Goal: Complete Application Form: Complete application form

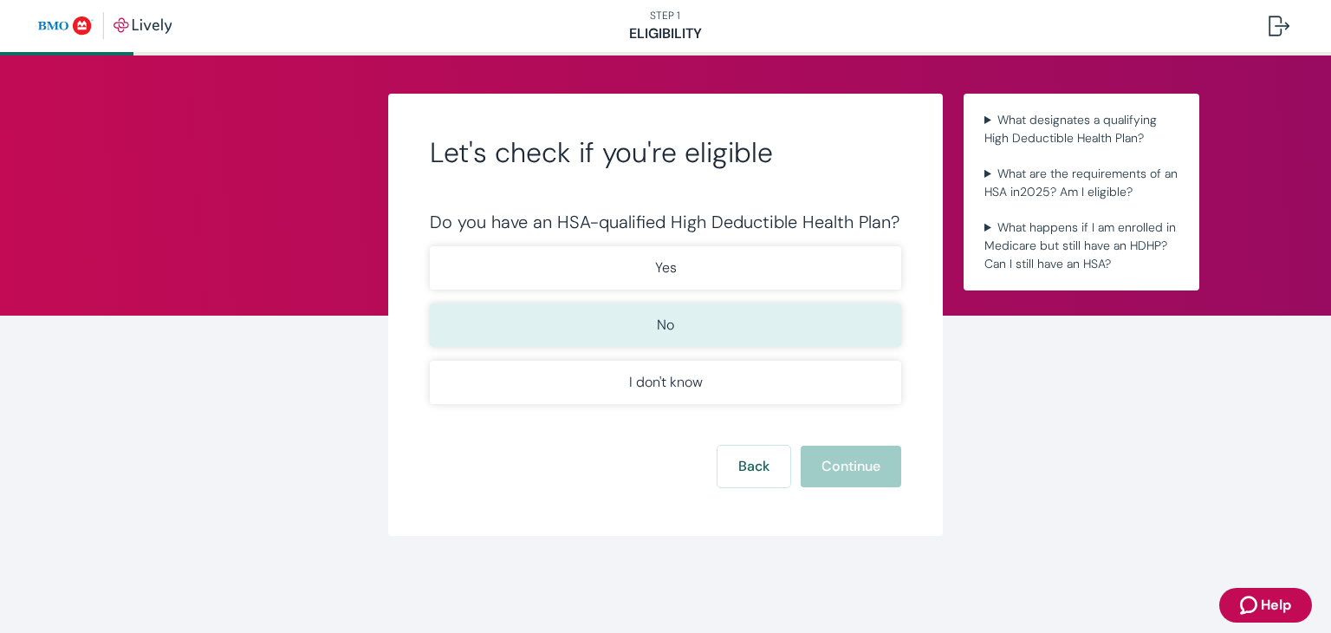
click at [811, 316] on button "No" at bounding box center [665, 324] width 471 height 43
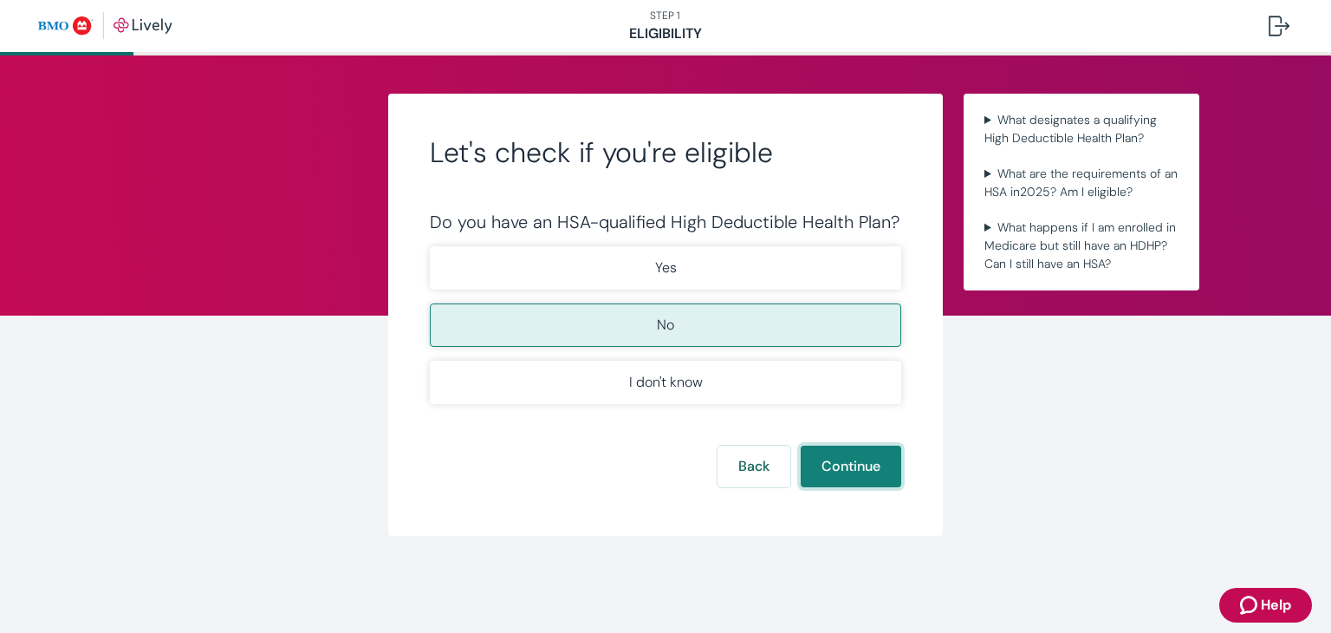
click at [815, 464] on button "Continue" at bounding box center [851, 466] width 101 height 42
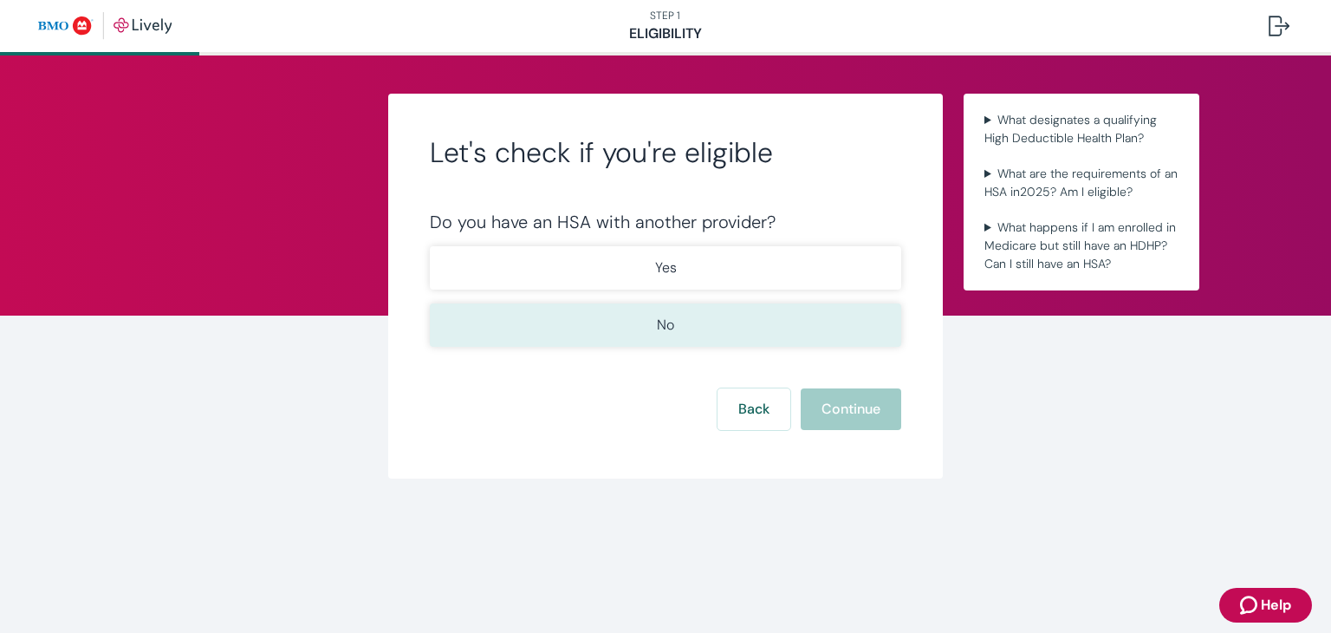
click at [757, 323] on button "No" at bounding box center [665, 324] width 471 height 43
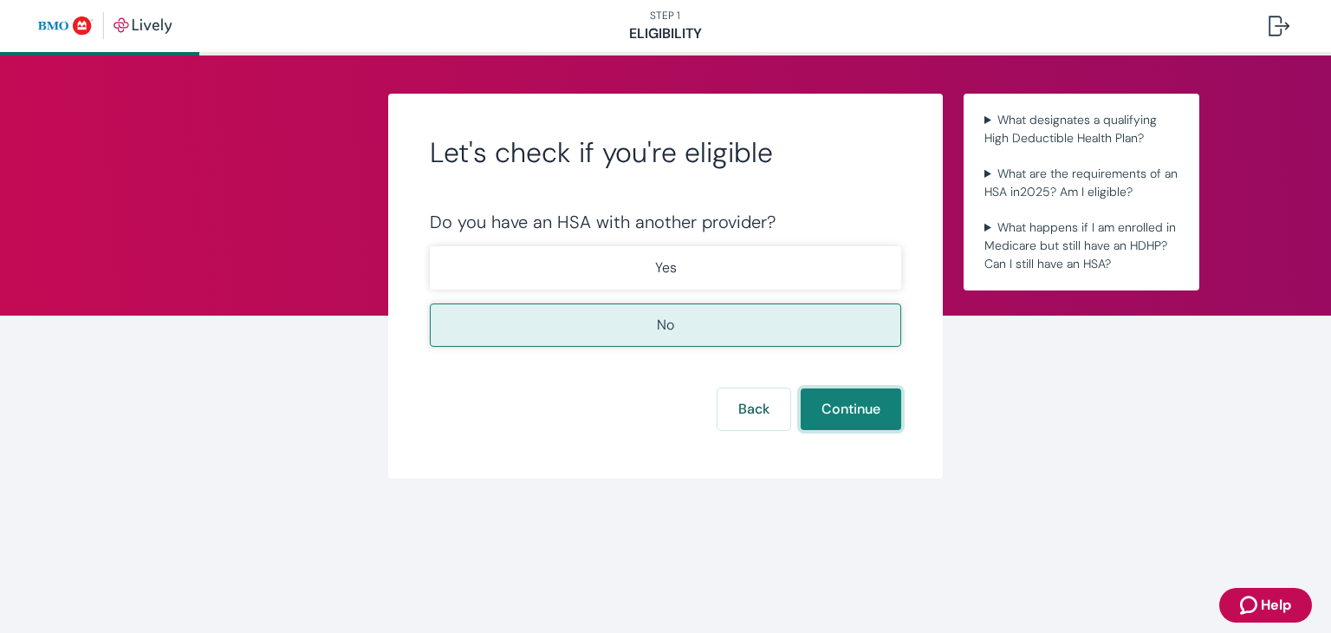
click at [820, 398] on button "Continue" at bounding box center [851, 409] width 101 height 42
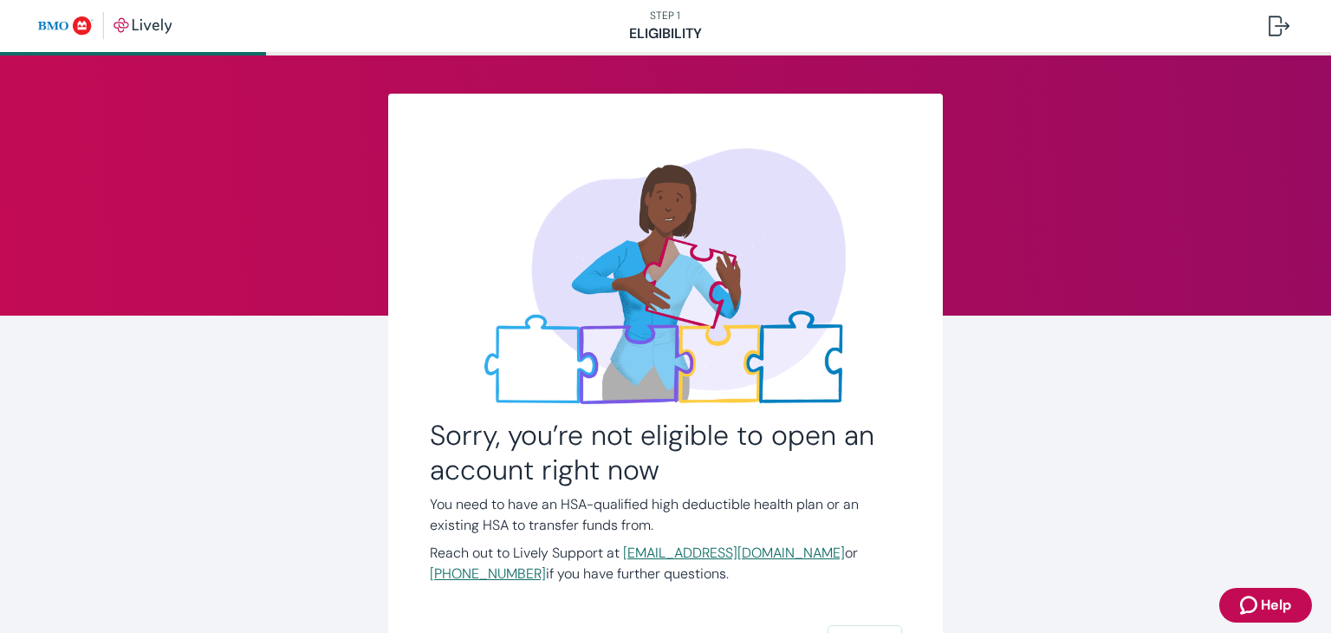
click at [999, 464] on div "Sorry, you’re not eligible to open an account right now You need to have an HSA…" at bounding box center [666, 405] width 832 height 622
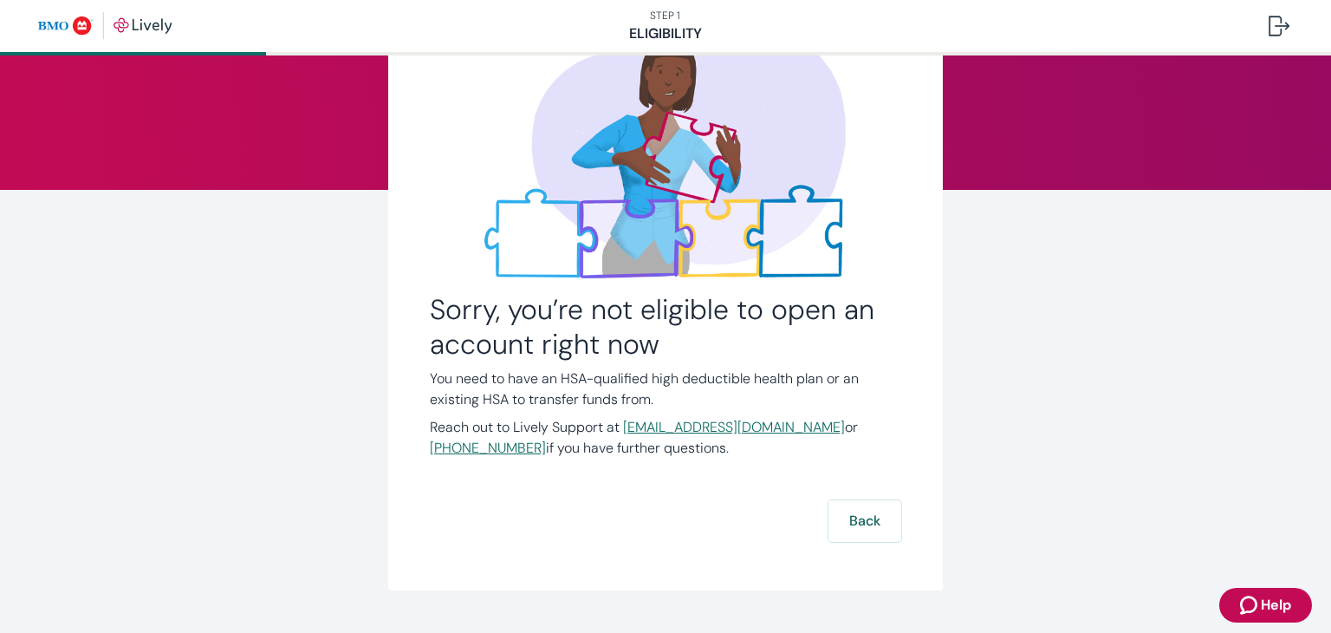
scroll to position [139, 0]
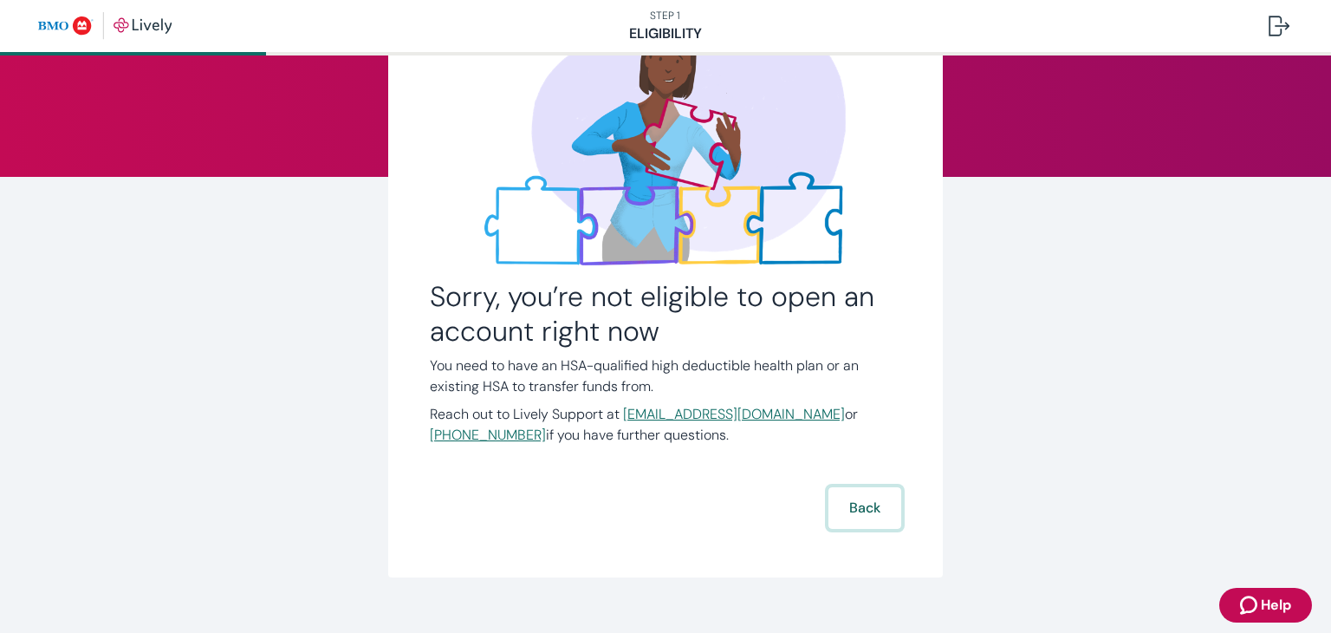
click at [875, 522] on button "Back" at bounding box center [864, 508] width 73 height 42
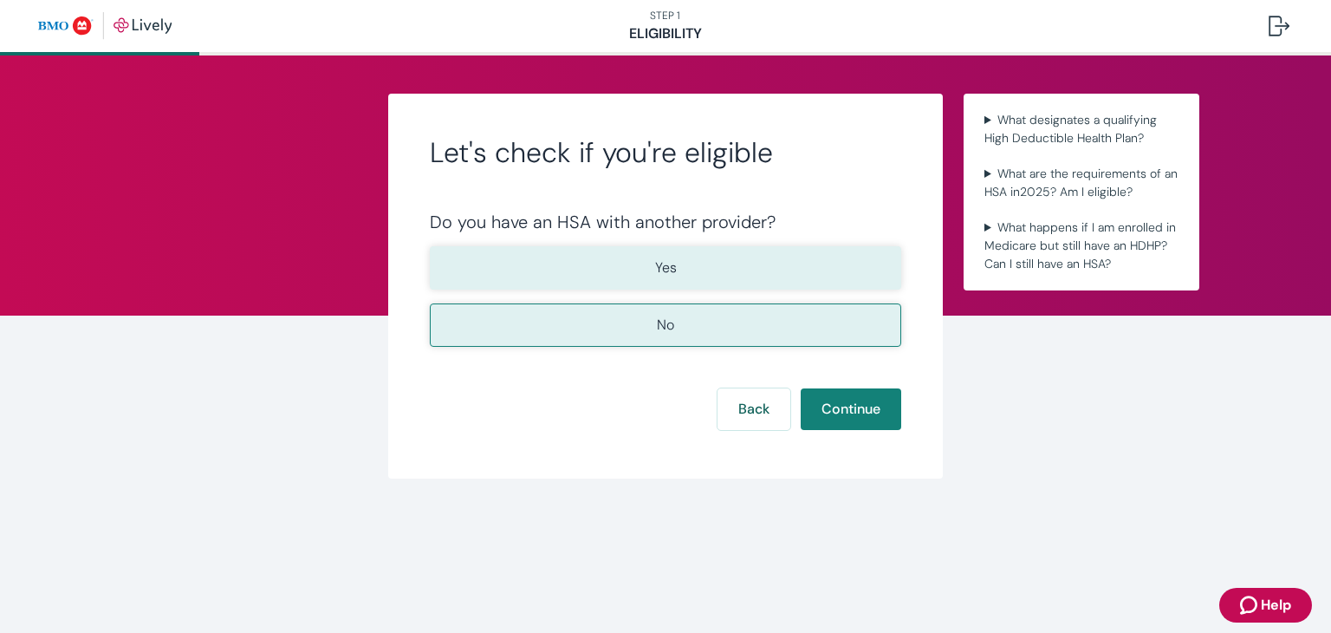
click at [773, 266] on button "Yes" at bounding box center [665, 267] width 471 height 43
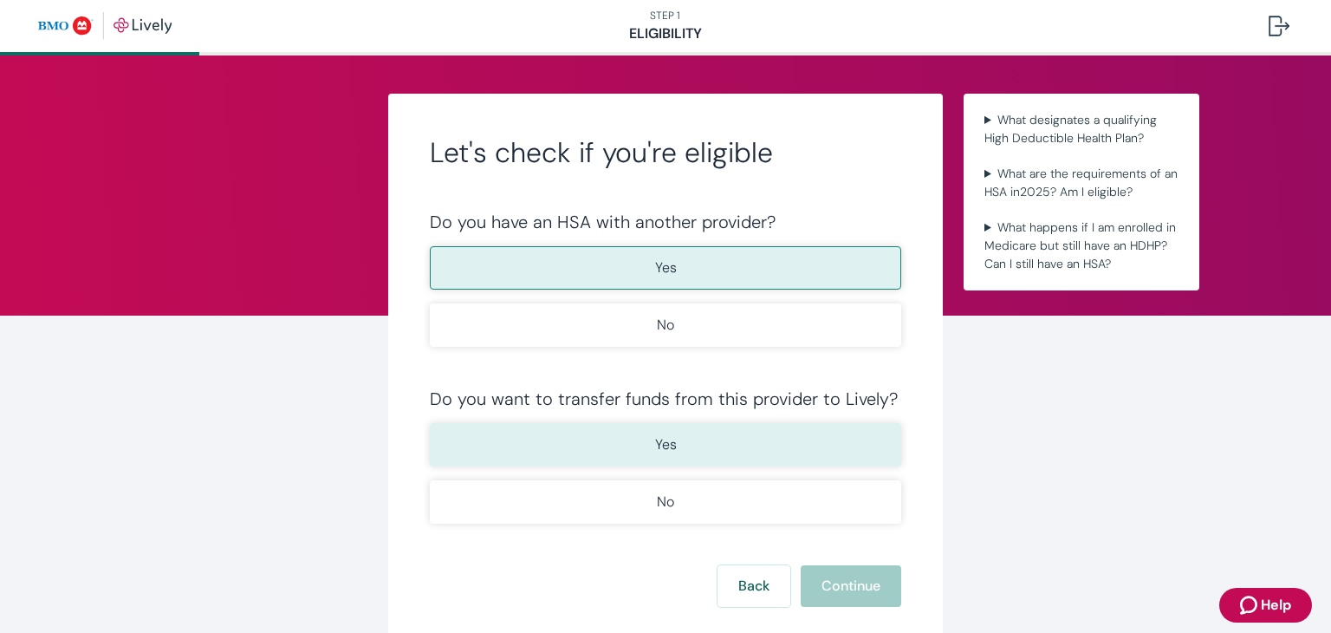
click at [717, 430] on button "Yes" at bounding box center [665, 444] width 471 height 43
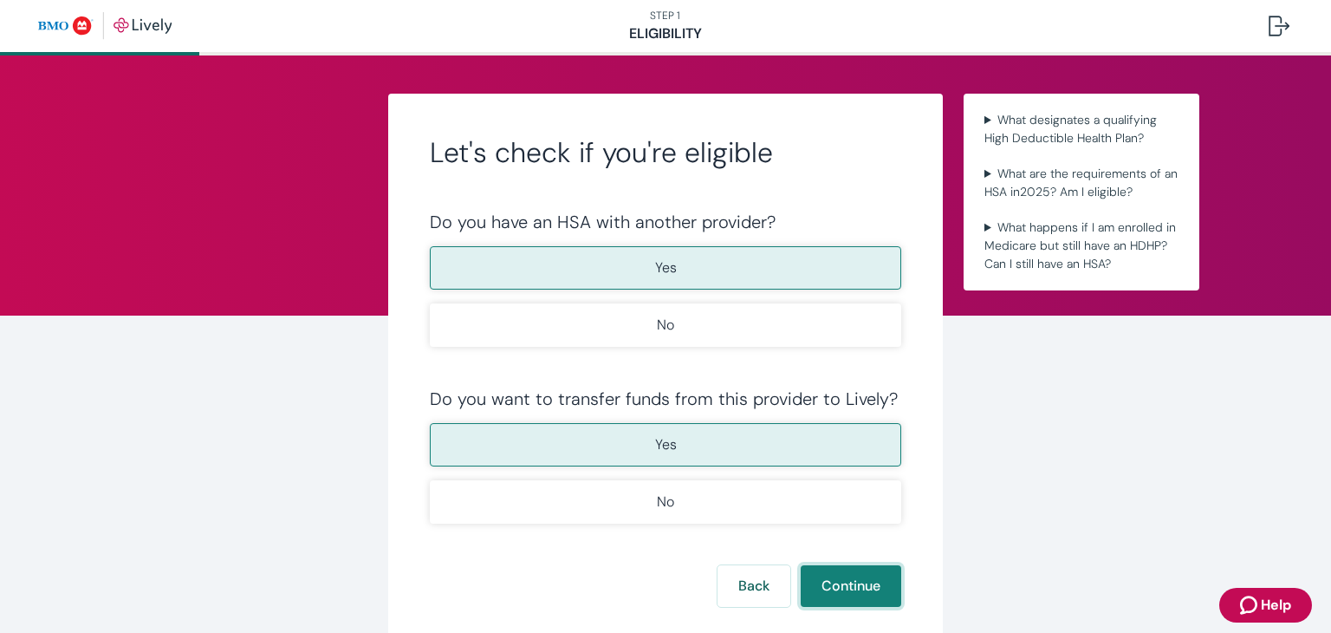
click at [812, 593] on button "Continue" at bounding box center [851, 586] width 101 height 42
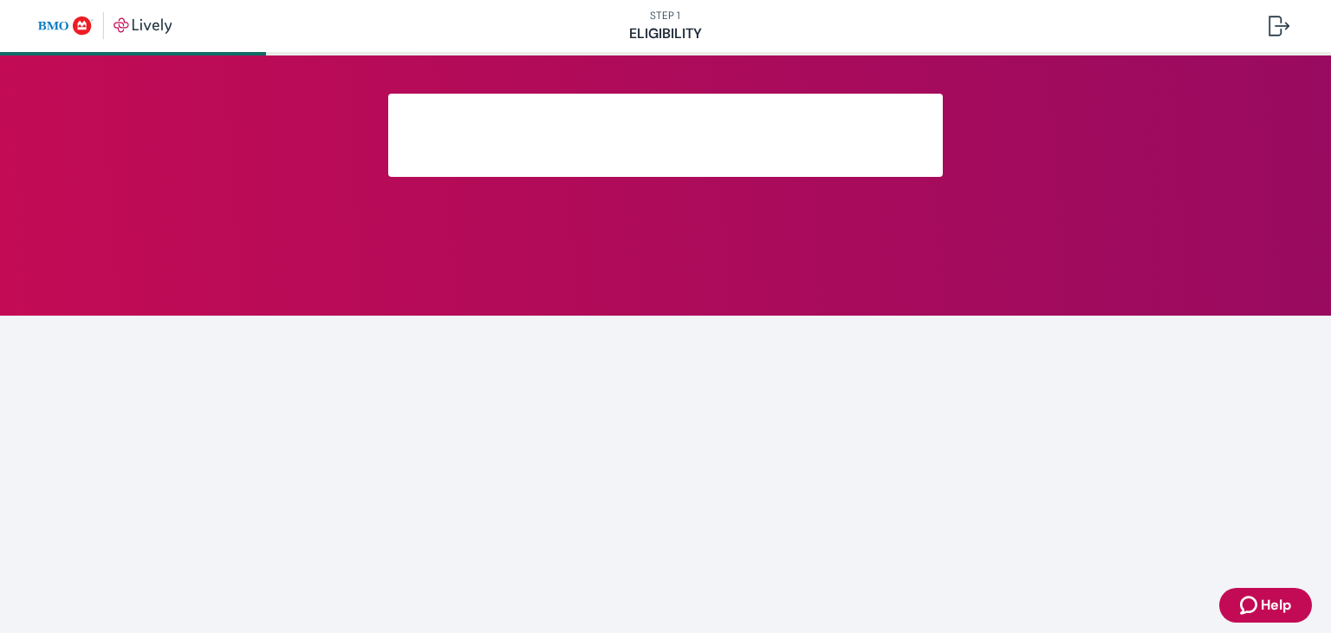
scroll to position [293, 0]
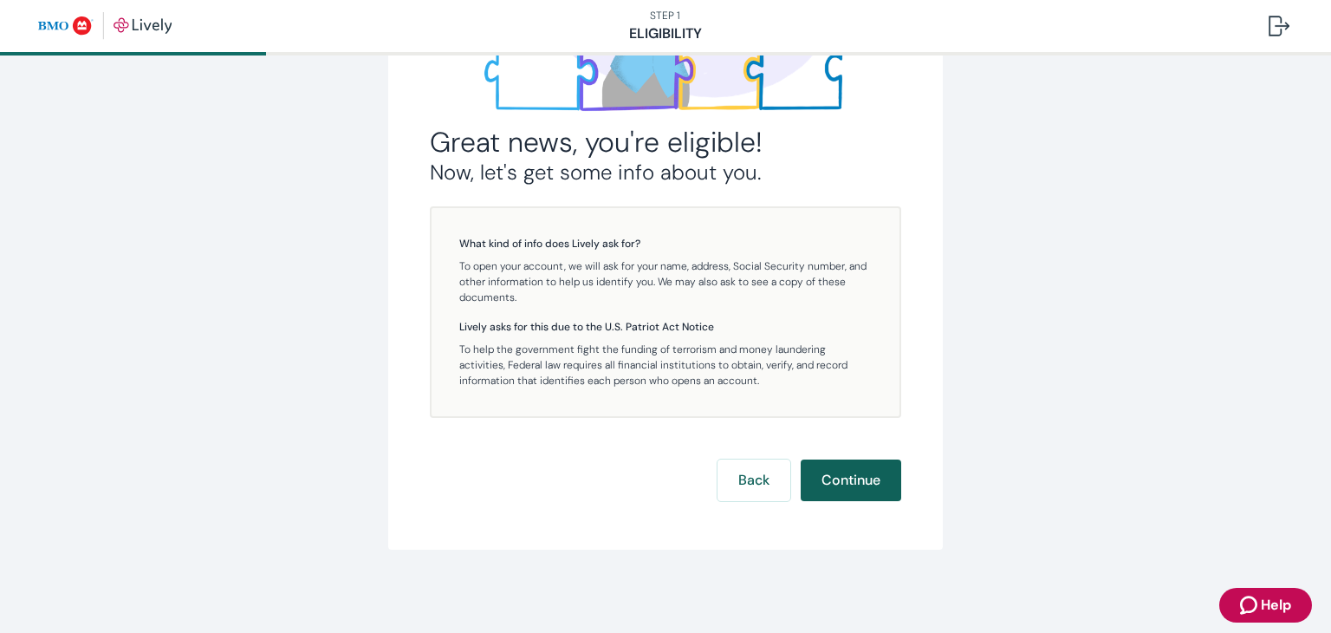
click at [856, 483] on button "Continue" at bounding box center [851, 480] width 101 height 42
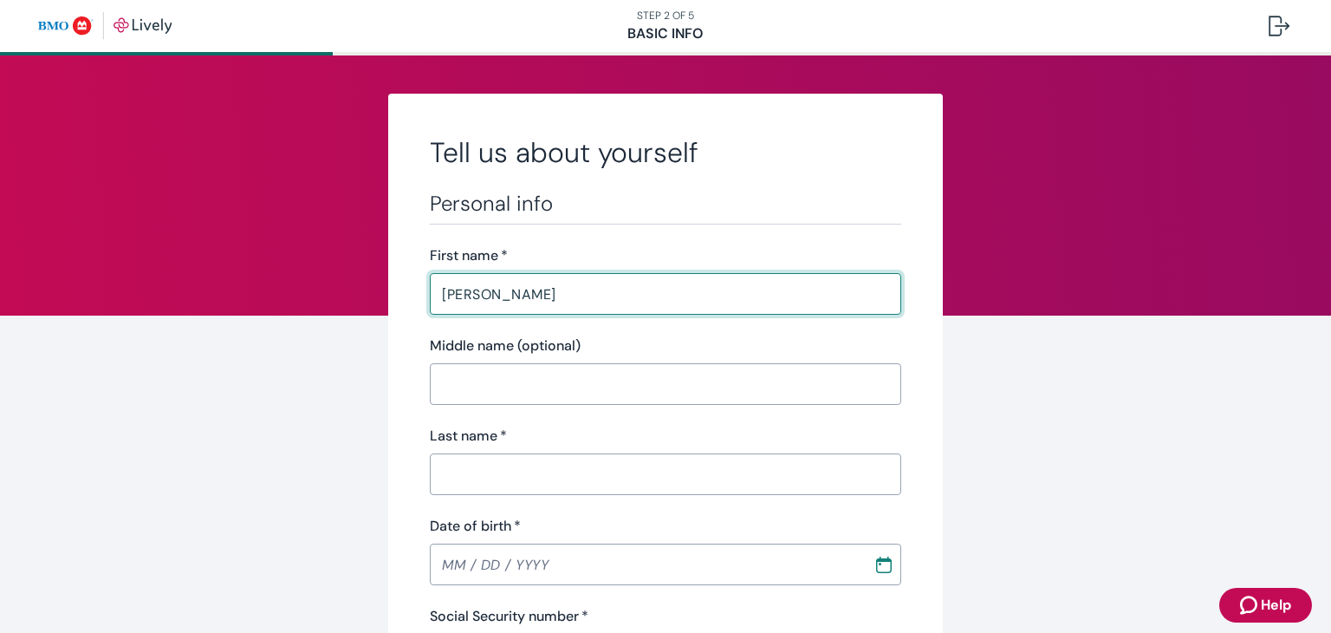
type input "[PERSON_NAME]"
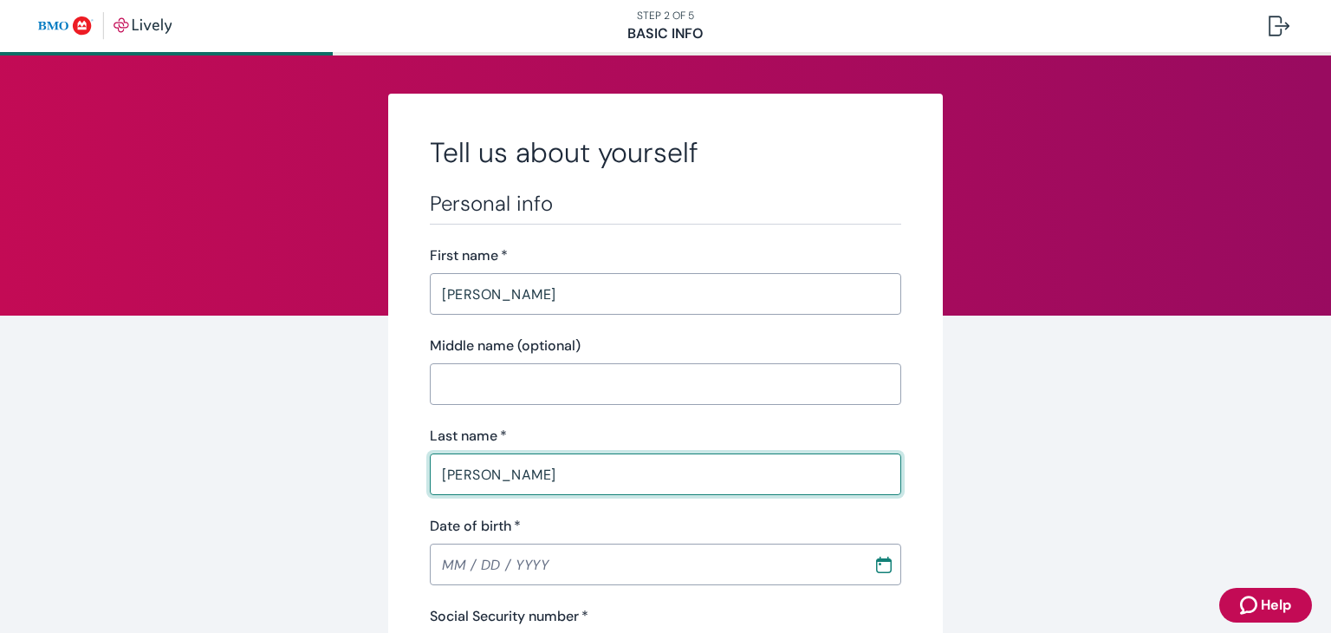
type input "[PERSON_NAME]"
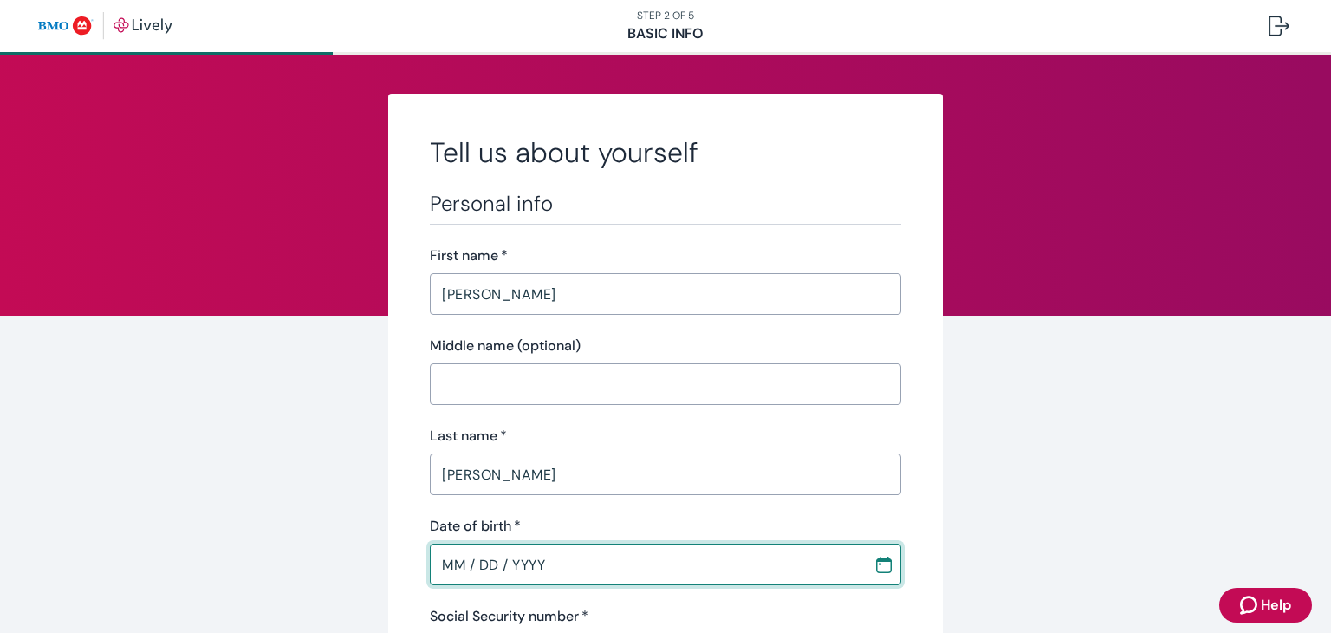
click at [589, 575] on input "MM / DD / YYYY" at bounding box center [645, 564] width 431 height 35
type input "[DATE]"
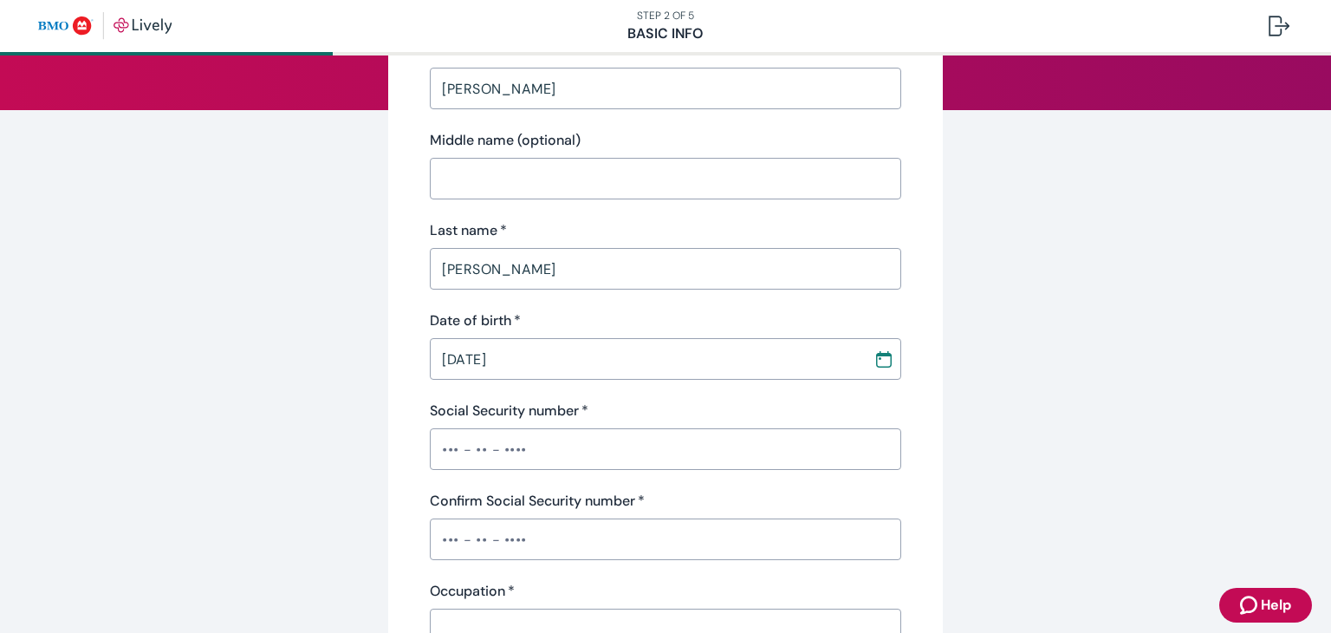
scroll to position [208, 0]
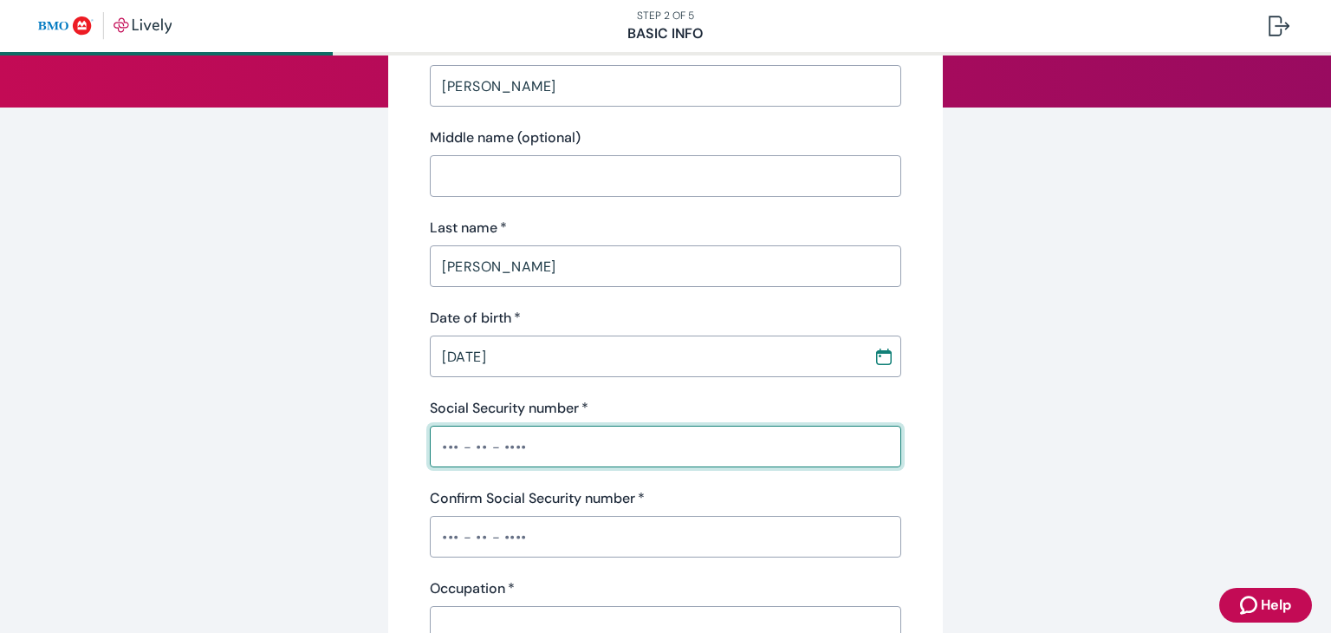
click at [856, 443] on input "Social Security number   *" at bounding box center [665, 446] width 471 height 35
type input "•••-••-4327"
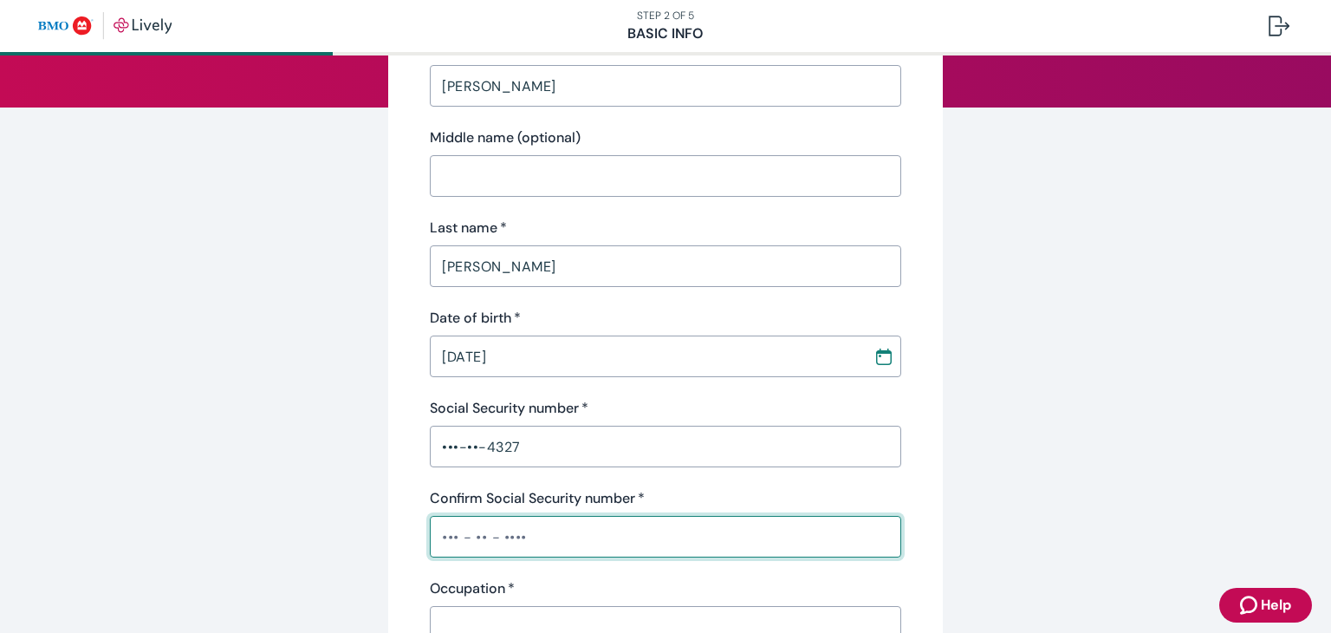
click at [723, 552] on input "Confirm Social Security number   *" at bounding box center [665, 536] width 471 height 35
type input "•••-••-4327"
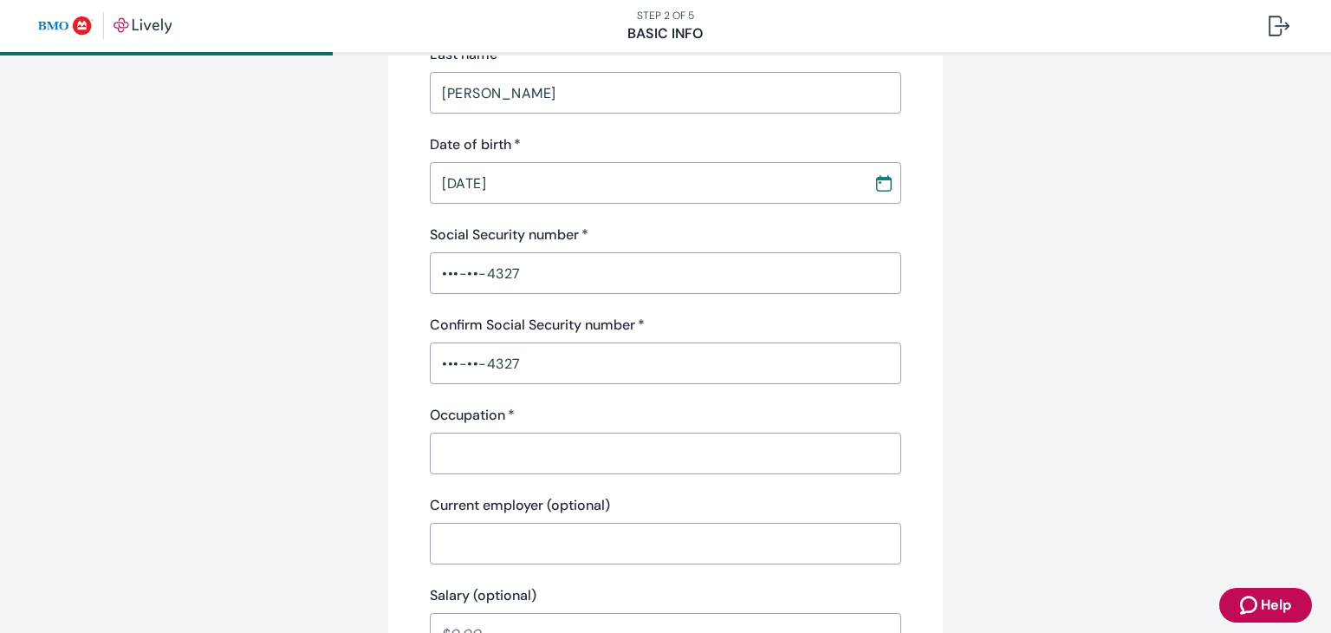
scroll to position [416, 0]
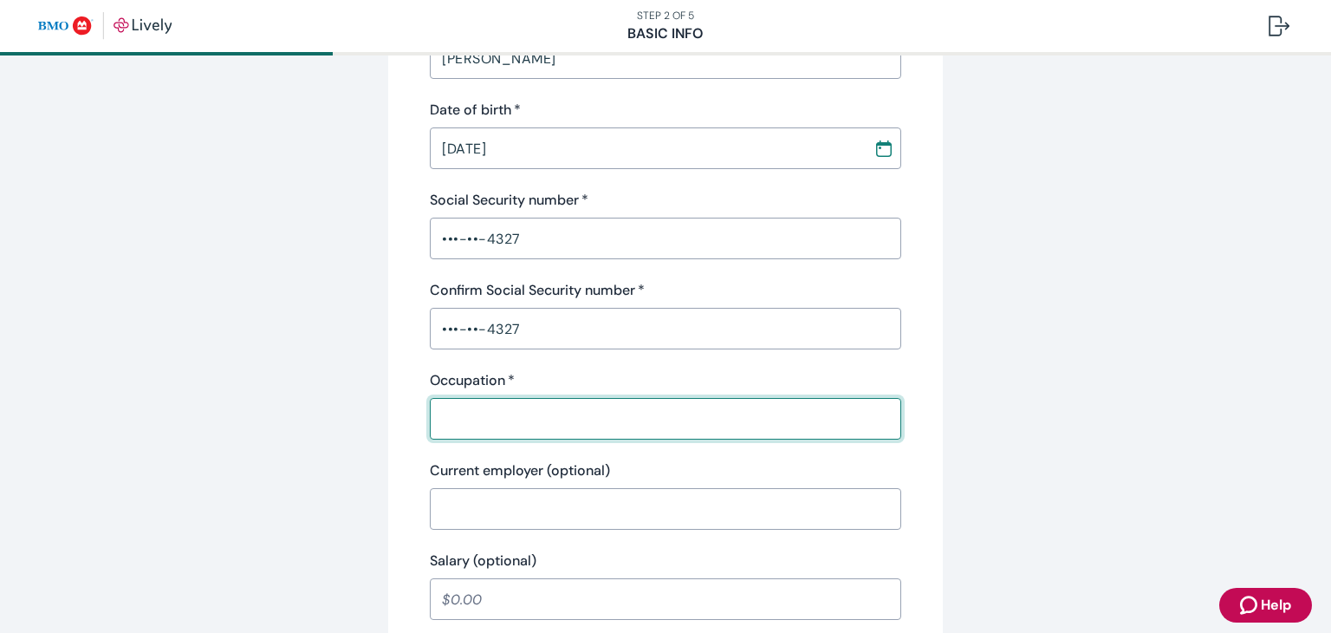
click at [834, 432] on input "Occupation   *" at bounding box center [665, 418] width 471 height 35
type input "Early Education Specialist"
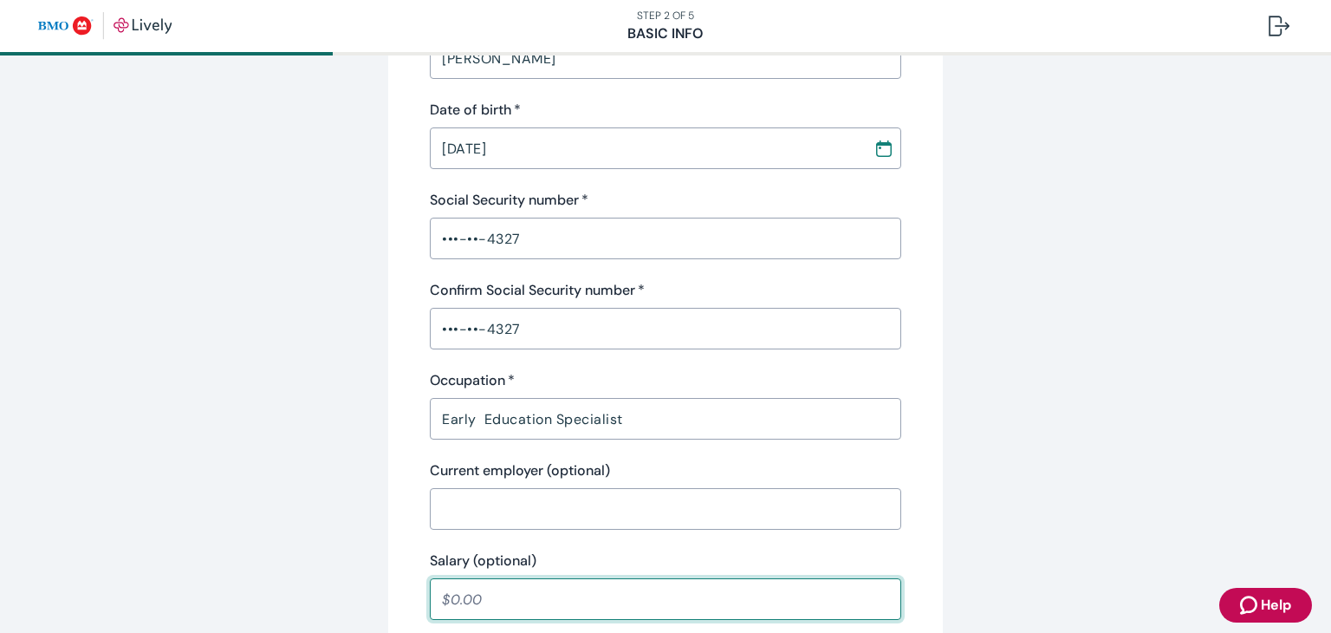
click at [719, 600] on input "Salary (optional)" at bounding box center [665, 598] width 471 height 35
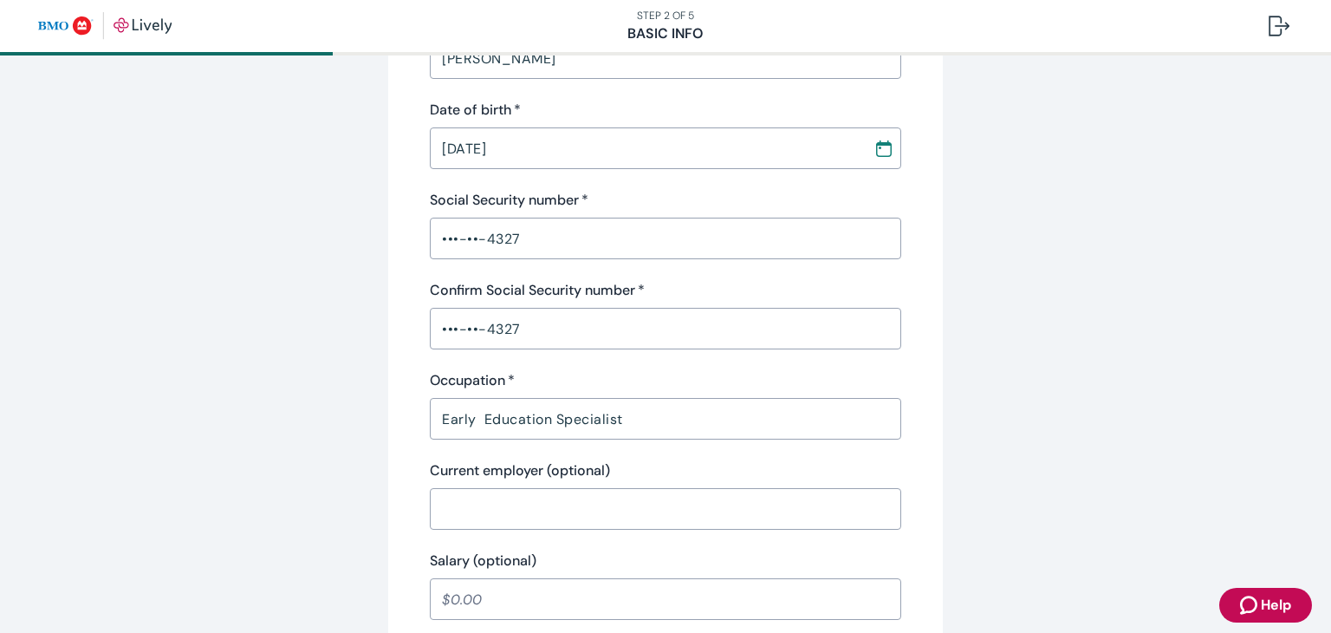
click at [1063, 486] on div "Tell us about yourself Personal info First name   * [PERSON_NAME] ​ Middle name…" at bounding box center [666, 486] width 832 height 1617
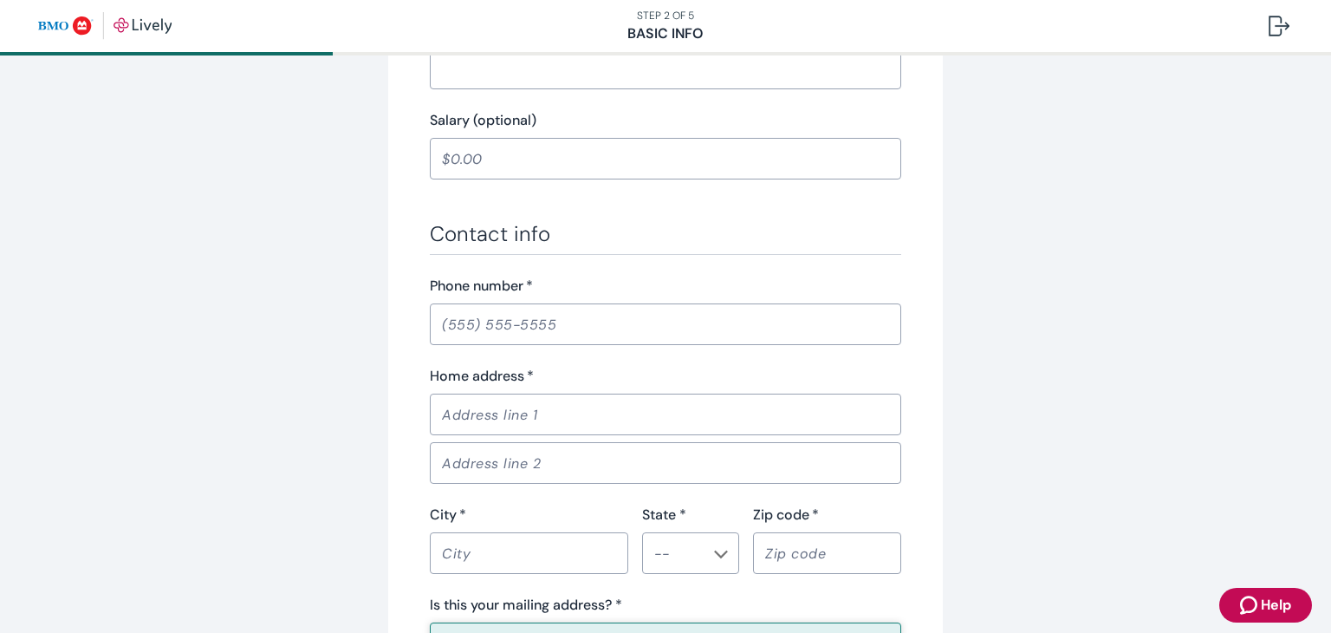
scroll to position [866, 0]
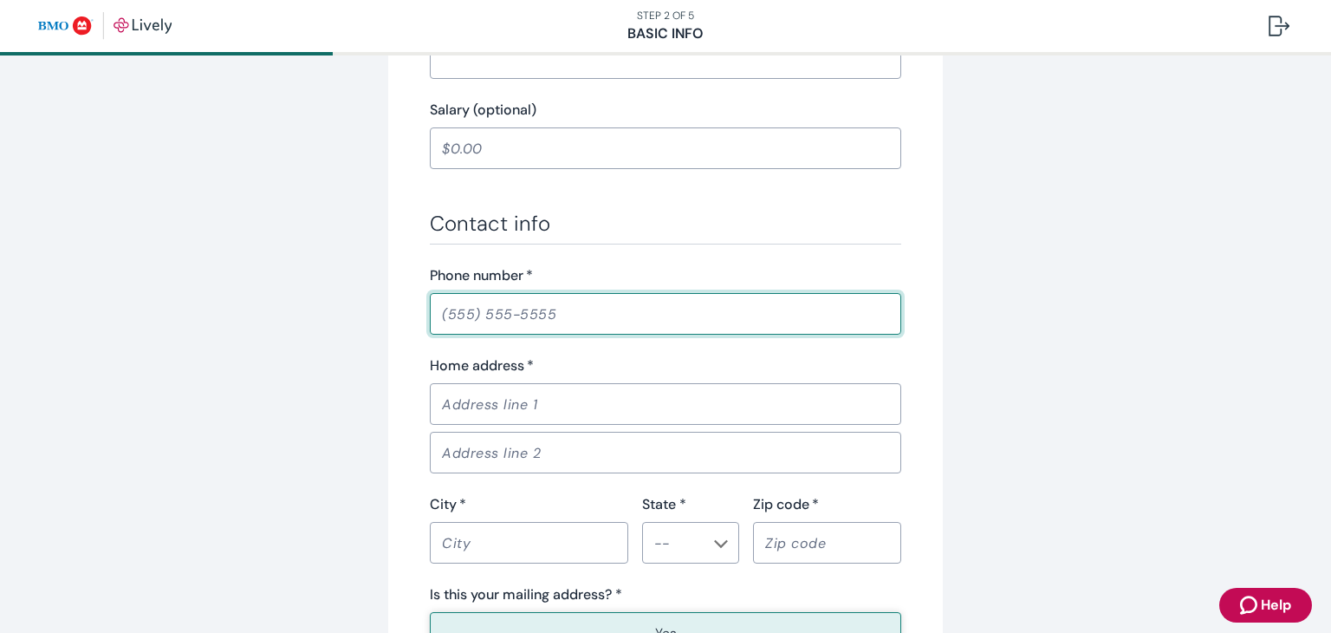
click at [721, 321] on input "Phone number   *" at bounding box center [665, 313] width 471 height 35
type input "[PHONE_NUMBER]"
click at [640, 394] on input "Home address   *" at bounding box center [665, 403] width 471 height 35
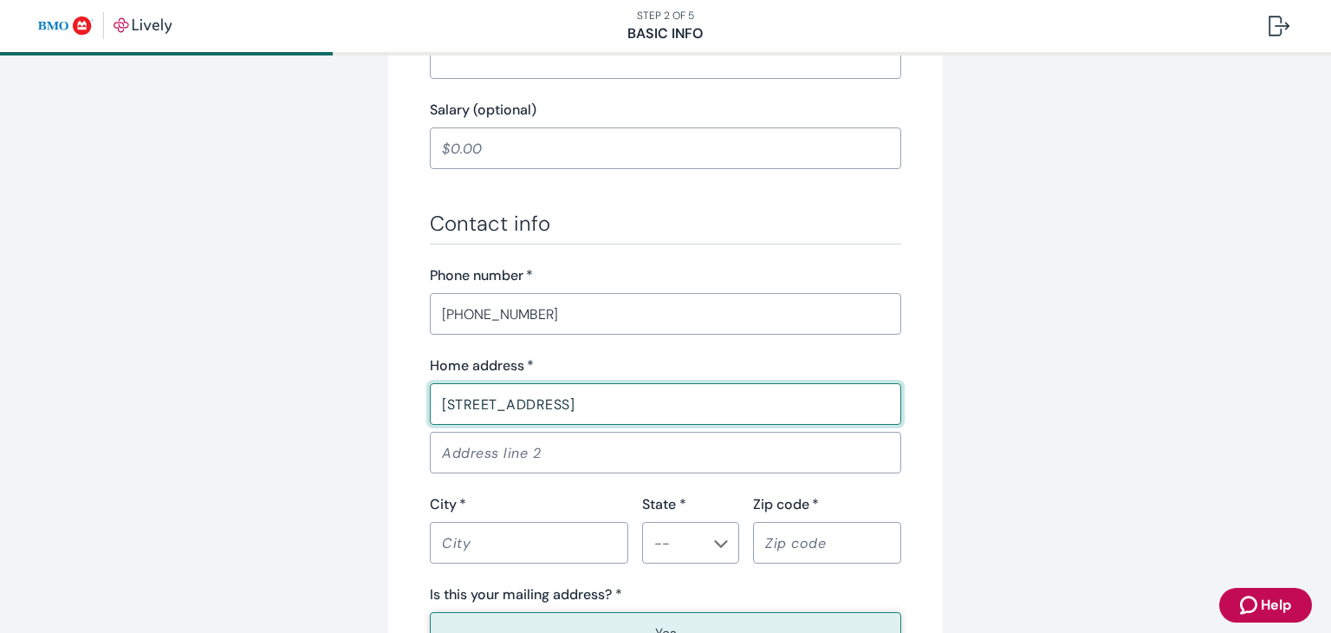
type input "[STREET_ADDRESS]"
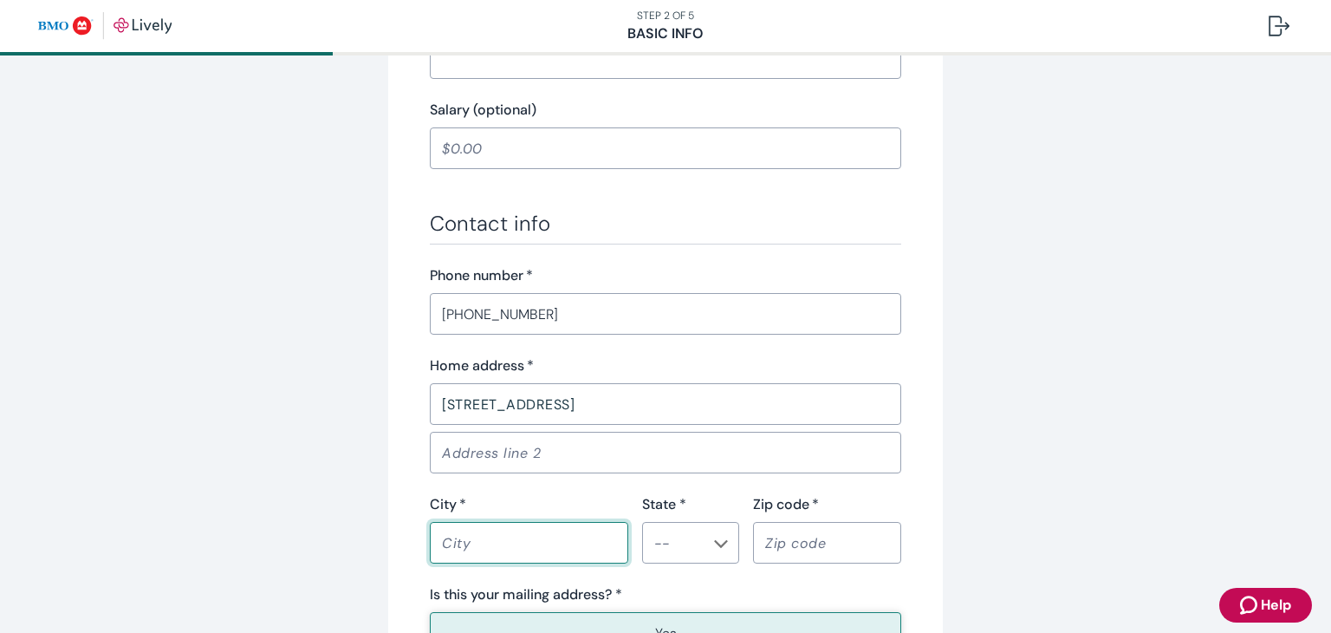
click at [532, 548] on input "City   *" at bounding box center [529, 542] width 198 height 35
click at [665, 558] on div "​" at bounding box center [690, 543] width 97 height 42
type input "South Beloit"
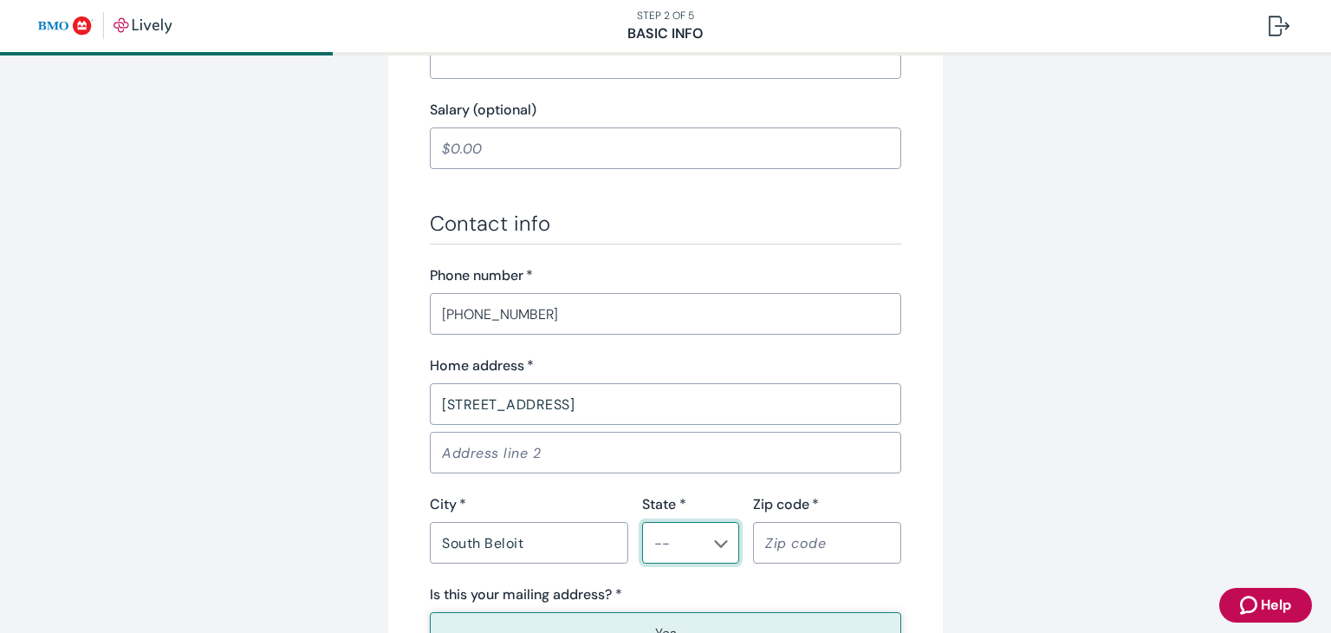
click at [665, 558] on div "​" at bounding box center [690, 543] width 97 height 42
click at [659, 586] on li "IL" at bounding box center [684, 585] width 97 height 31
type input "IL"
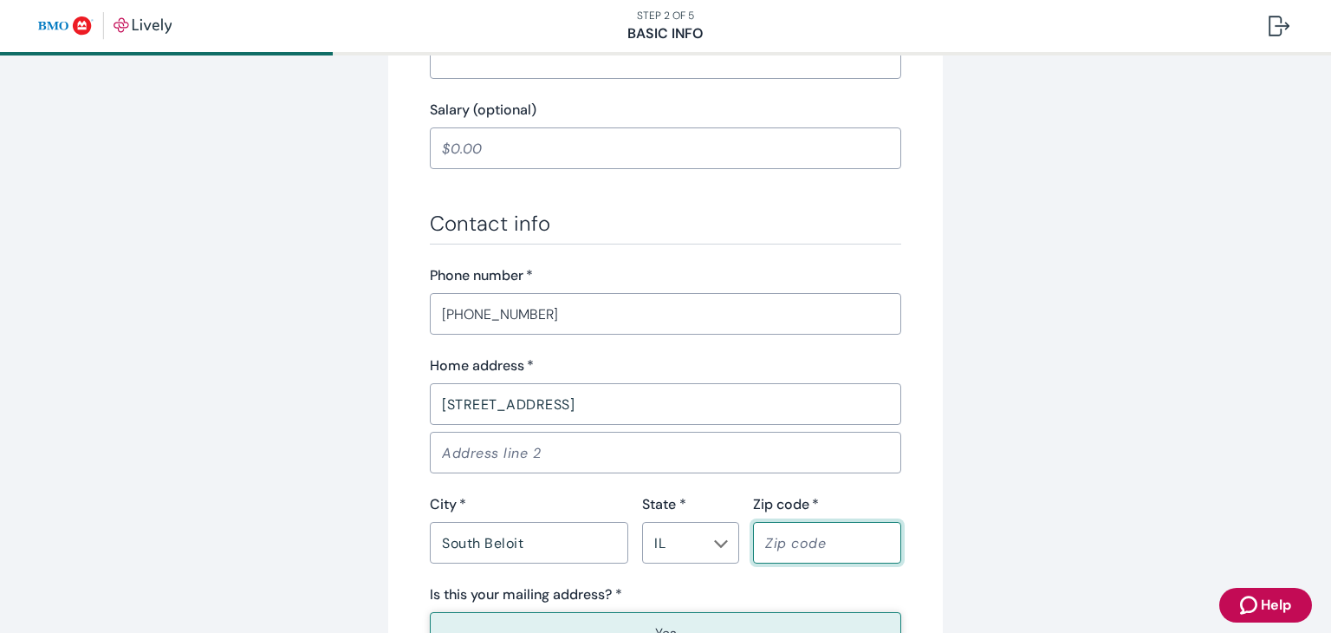
click at [773, 548] on input "Zip code   *" at bounding box center [827, 542] width 148 height 35
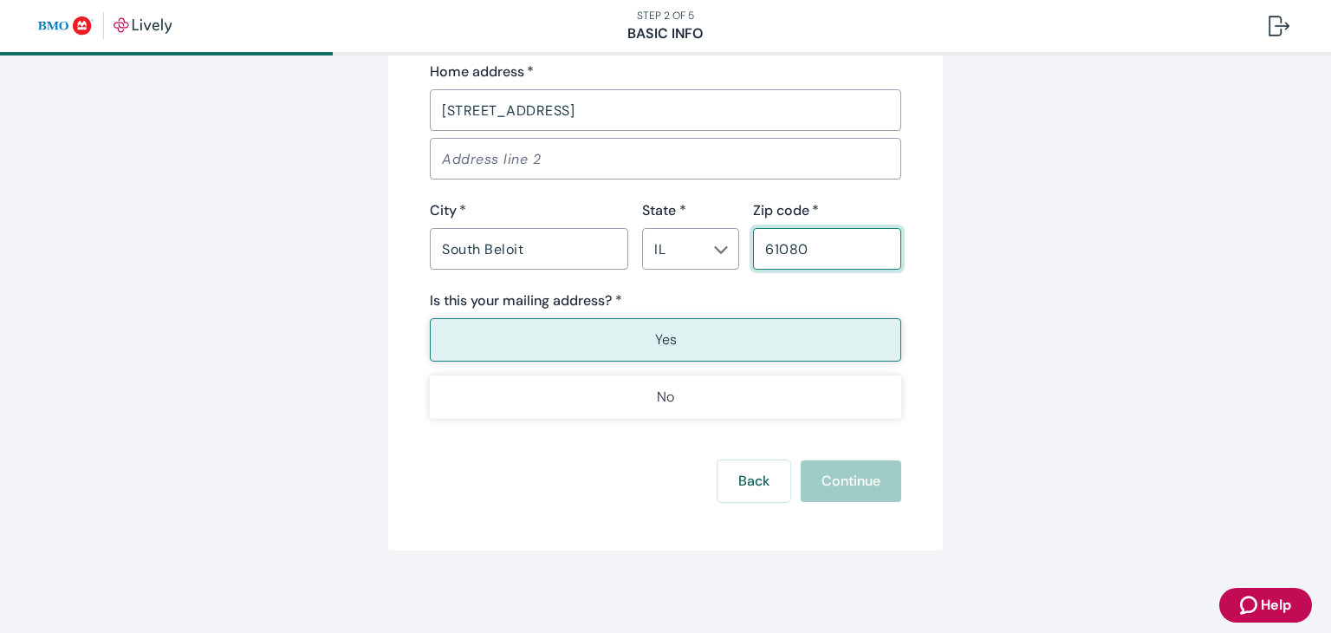
type input "61080"
click at [743, 360] on div "Yes No" at bounding box center [665, 368] width 471 height 101
click at [820, 489] on button "Continue" at bounding box center [851, 481] width 101 height 42
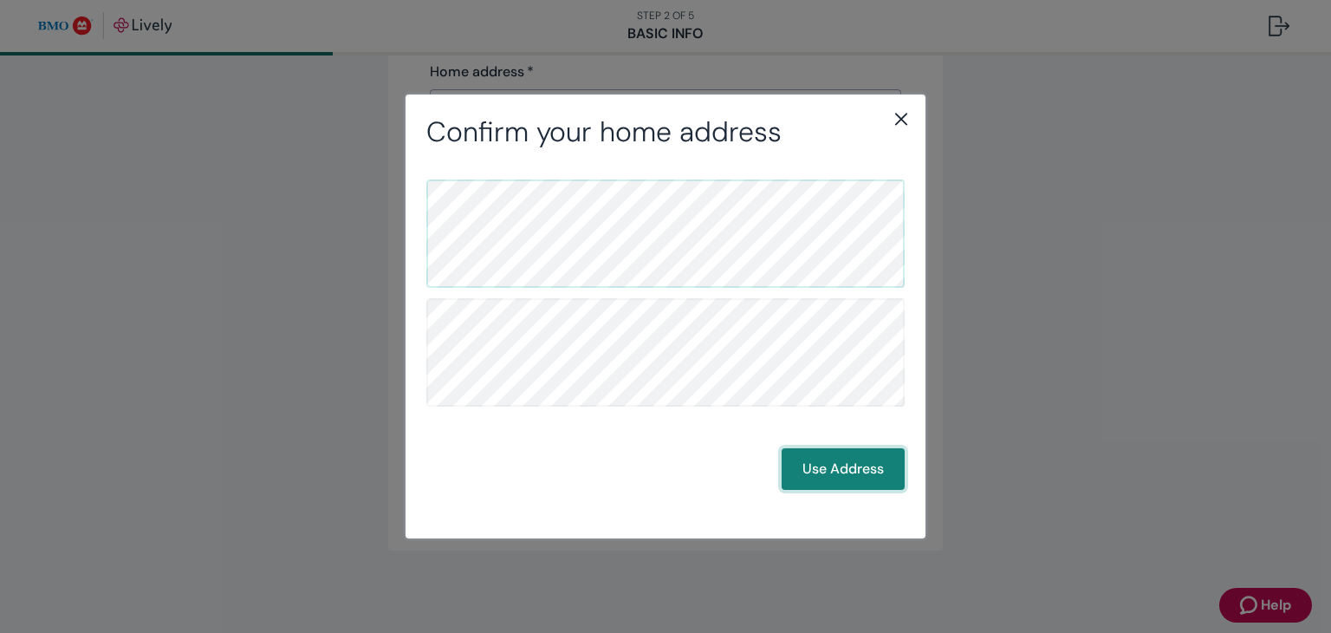
click at [847, 470] on button "Use Address" at bounding box center [843, 469] width 123 height 42
click at [802, 472] on button "Use Address" at bounding box center [843, 469] width 123 height 42
click at [868, 475] on button "Use Address" at bounding box center [843, 469] width 123 height 42
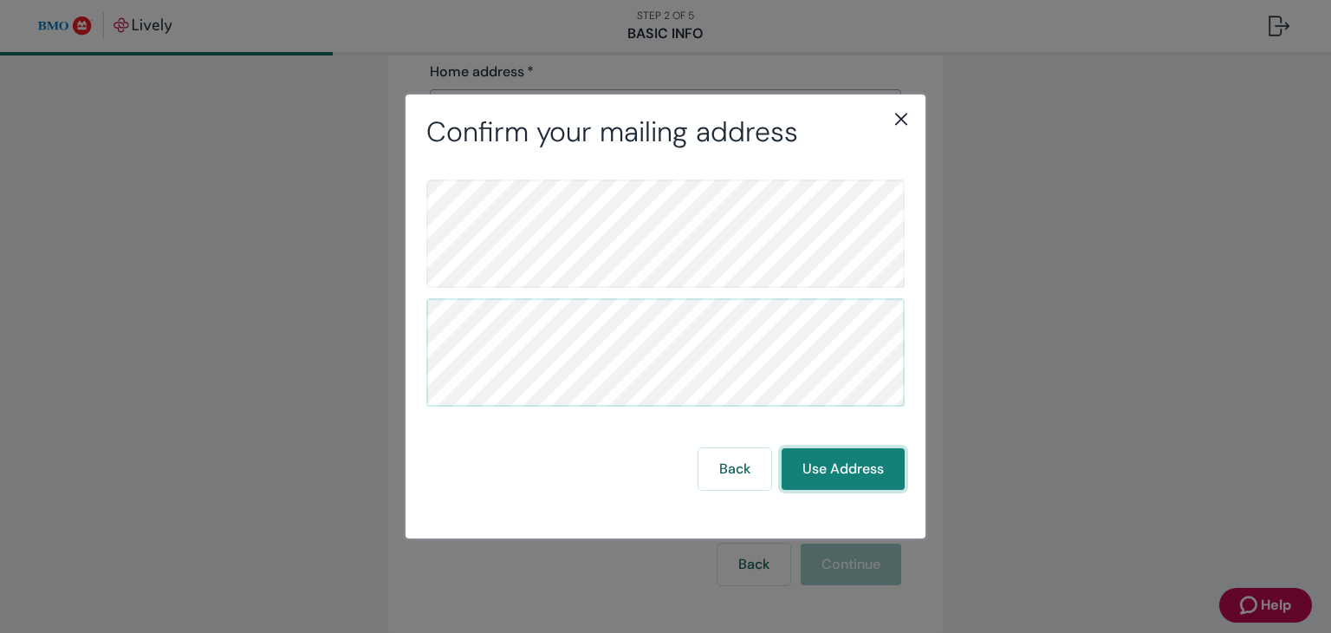
click at [868, 475] on button "Use Address" at bounding box center [843, 469] width 123 height 42
drag, startPoint x: 855, startPoint y: 477, endPoint x: 853, endPoint y: 458, distance: 18.3
click at [853, 458] on button "Use Address" at bounding box center [843, 469] width 123 height 42
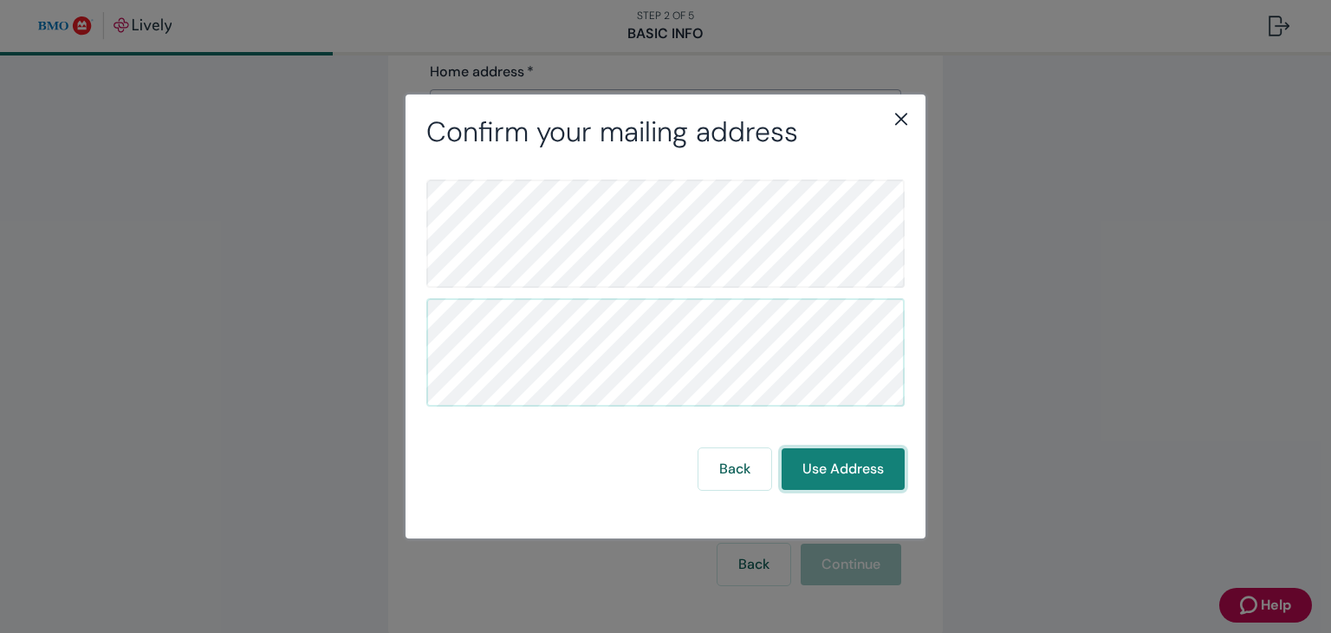
click at [853, 458] on button "Use Address" at bounding box center [843, 469] width 123 height 42
click at [898, 121] on icon "close" at bounding box center [901, 119] width 12 height 12
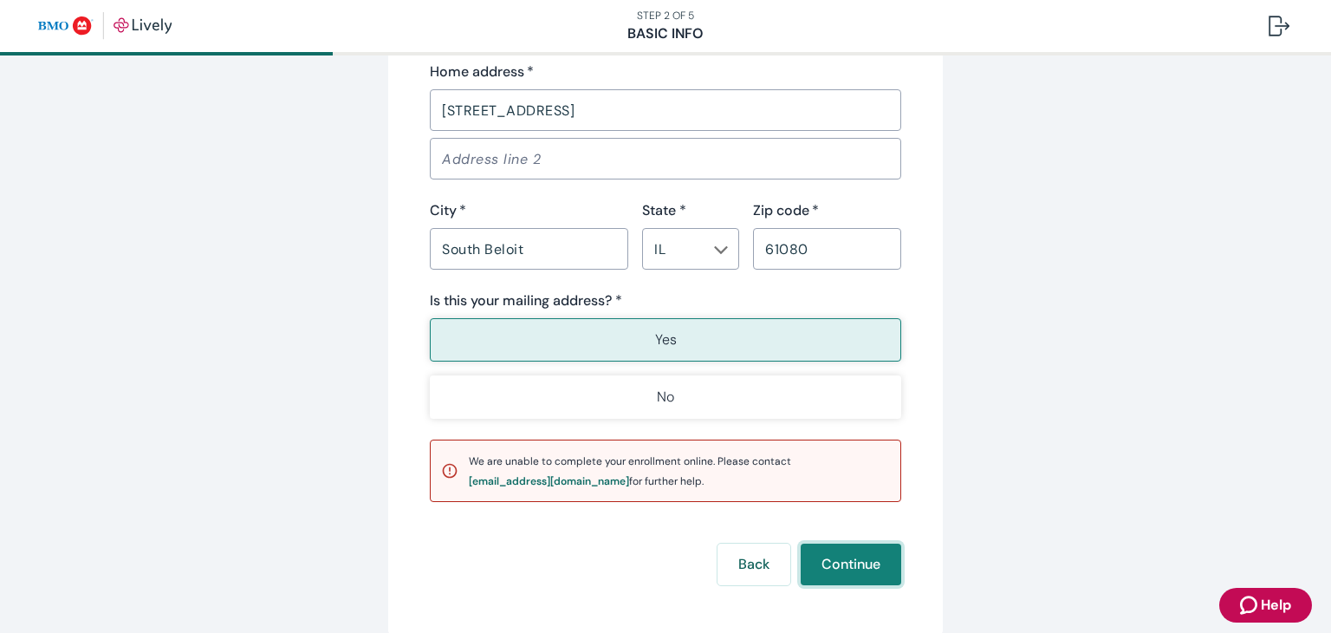
click at [872, 548] on button "Continue" at bounding box center [851, 564] width 101 height 42
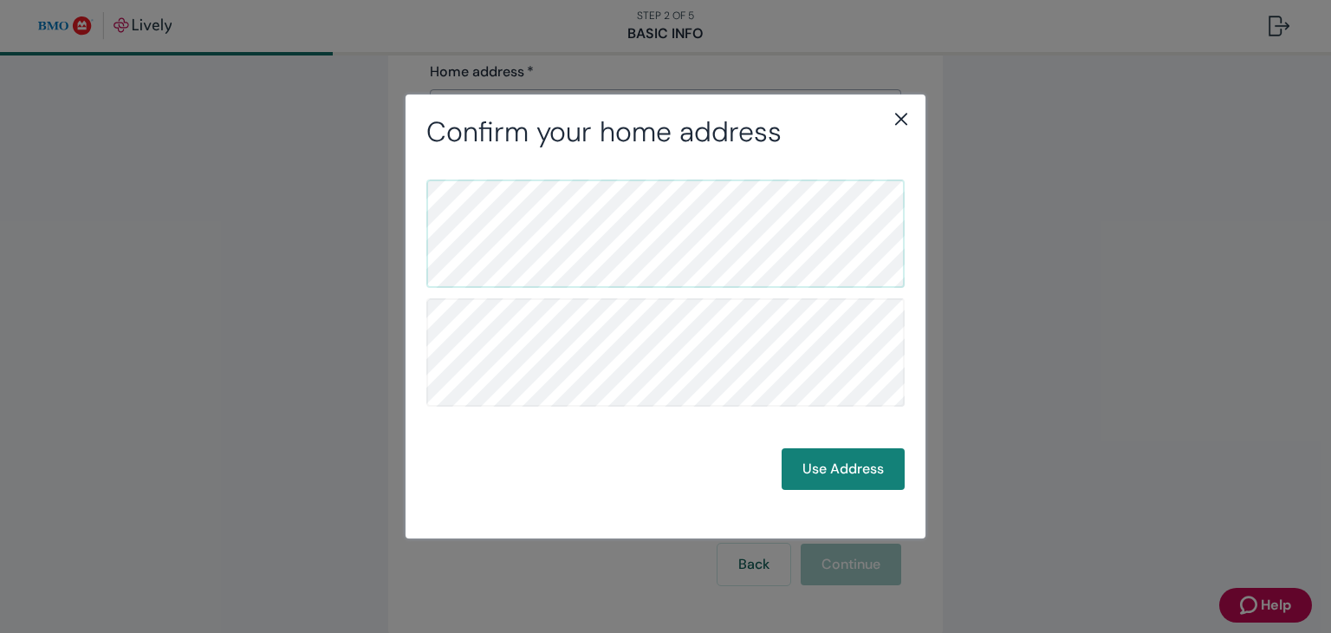
click at [903, 119] on icon "close" at bounding box center [901, 118] width 21 height 21
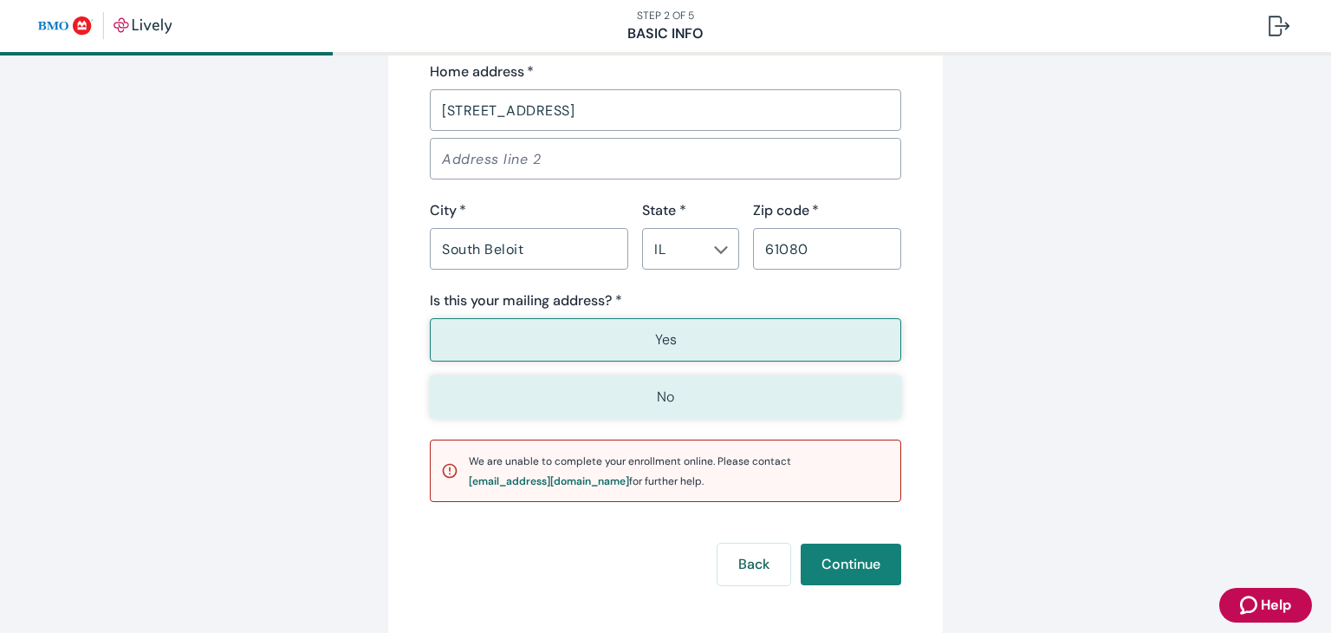
click at [715, 399] on button "No" at bounding box center [665, 396] width 471 height 43
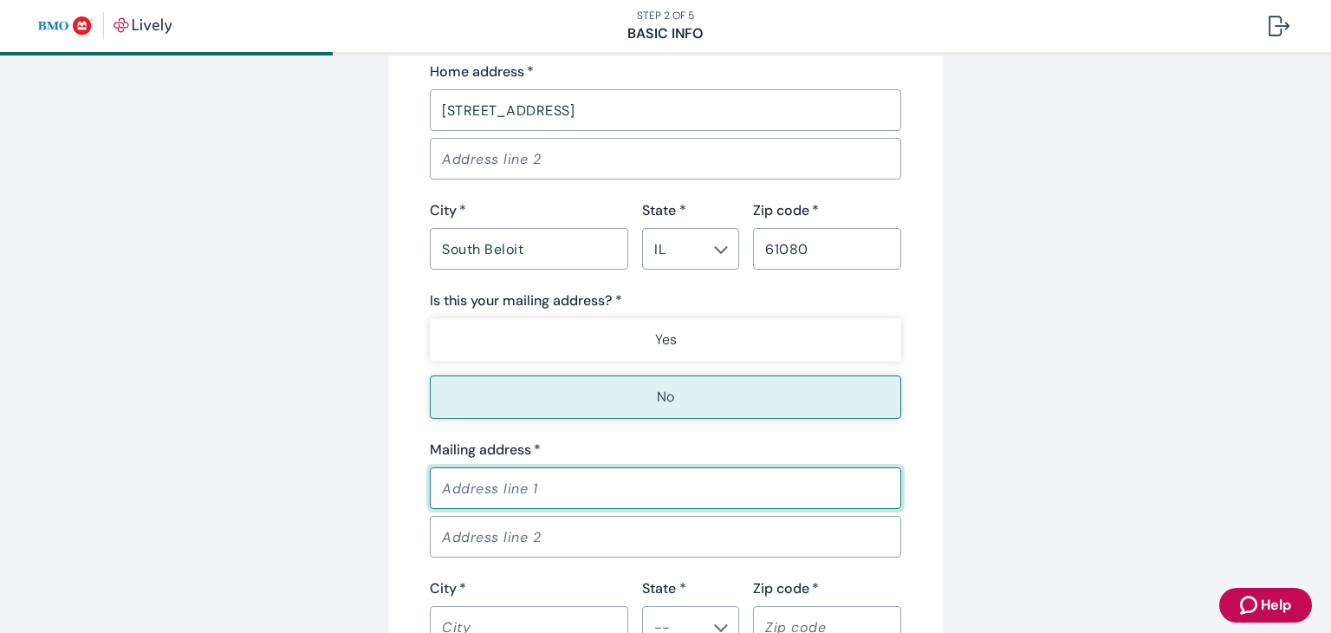
click at [675, 487] on input "Mailing address   *" at bounding box center [665, 487] width 471 height 35
type input "5"
type input "[STREET_ADDRESS]"
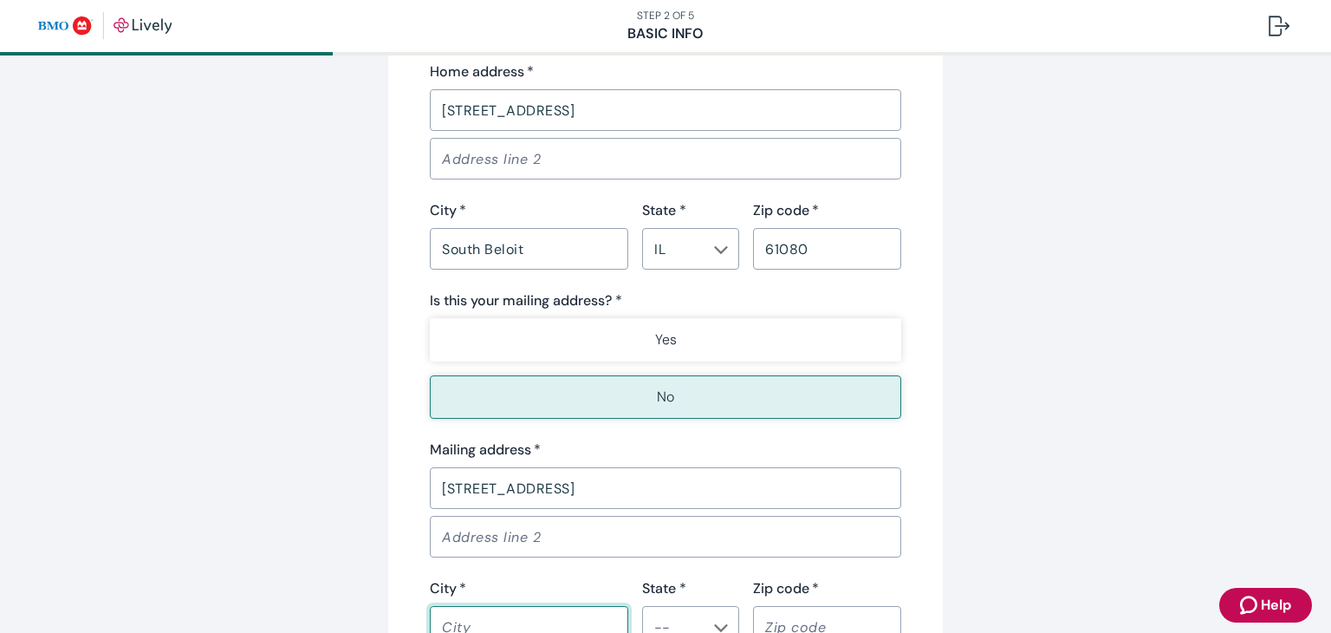
click at [553, 627] on input "City   *" at bounding box center [529, 626] width 198 height 35
type input "[GEOGRAPHIC_DATA]"
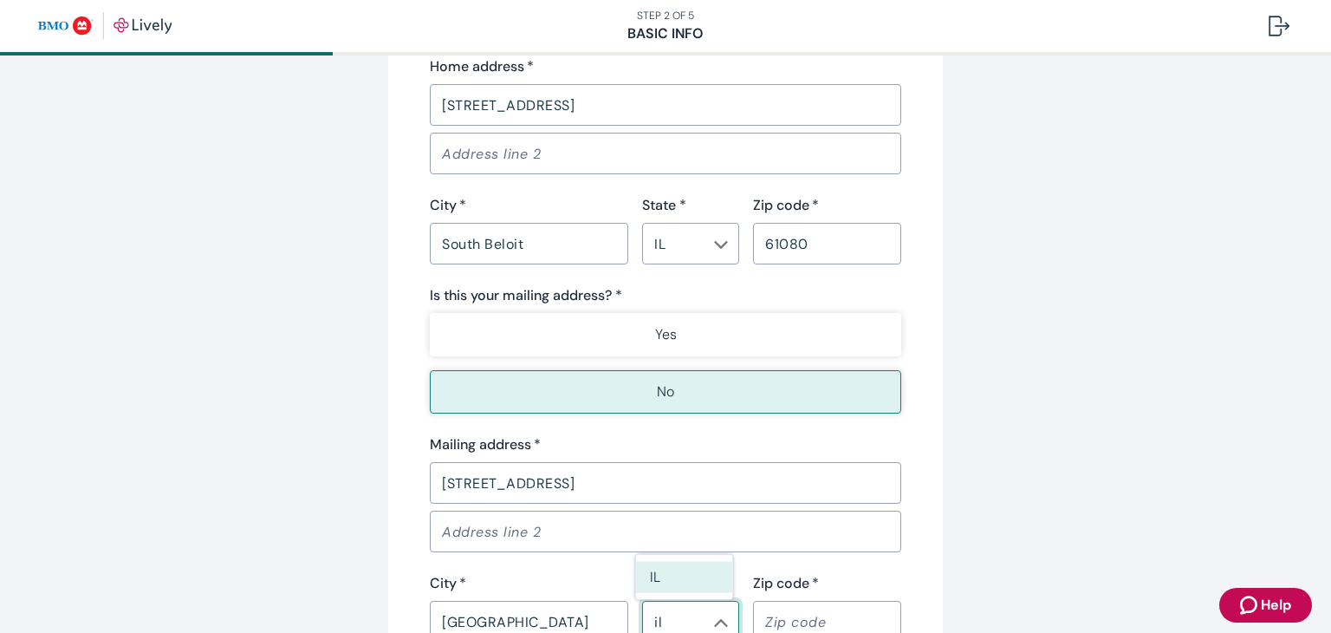
type input "IL"
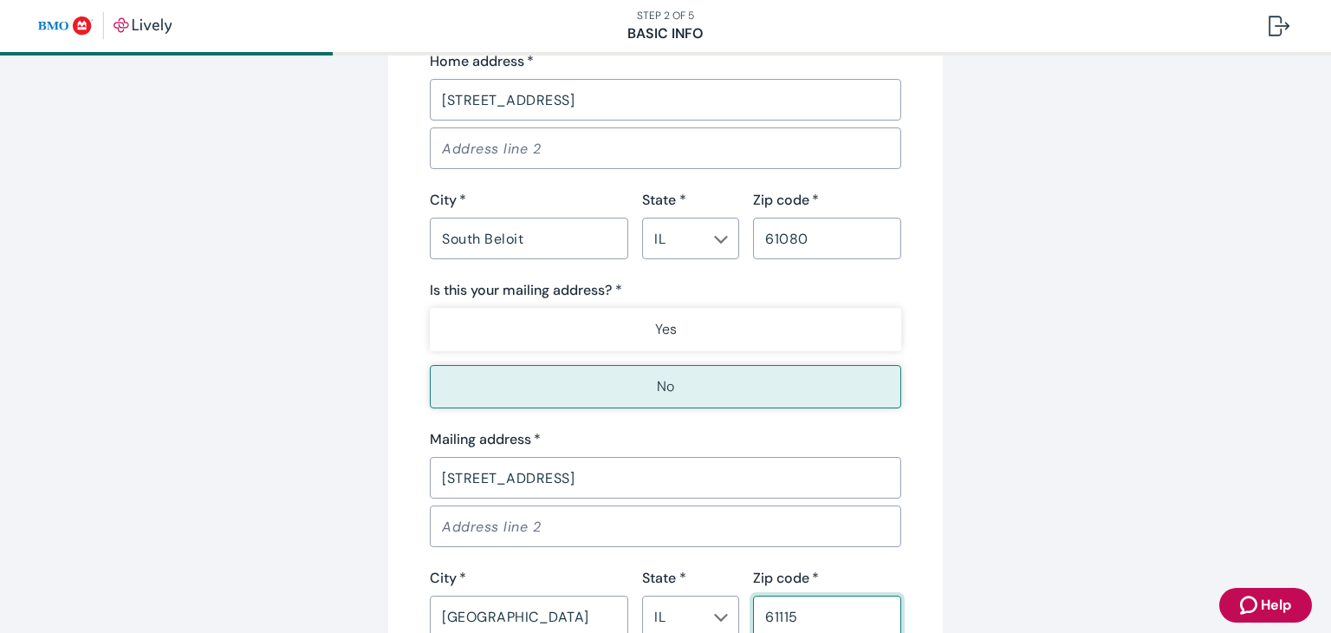
type input "61115"
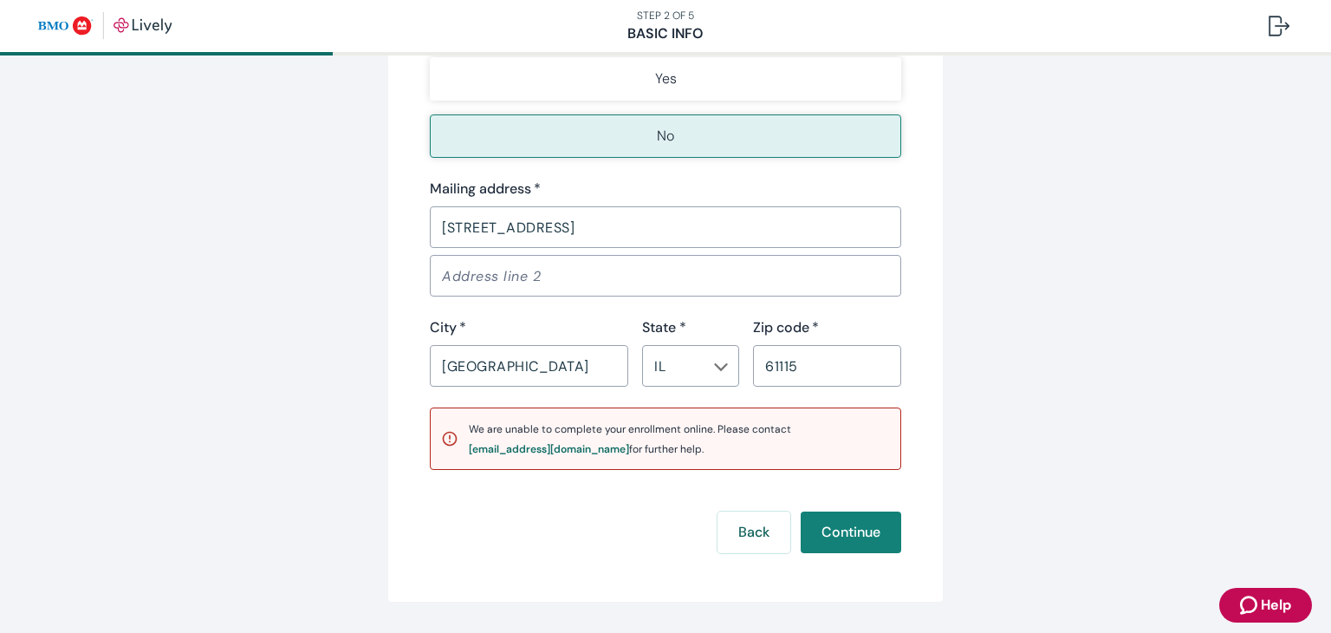
scroll to position [1448, 0]
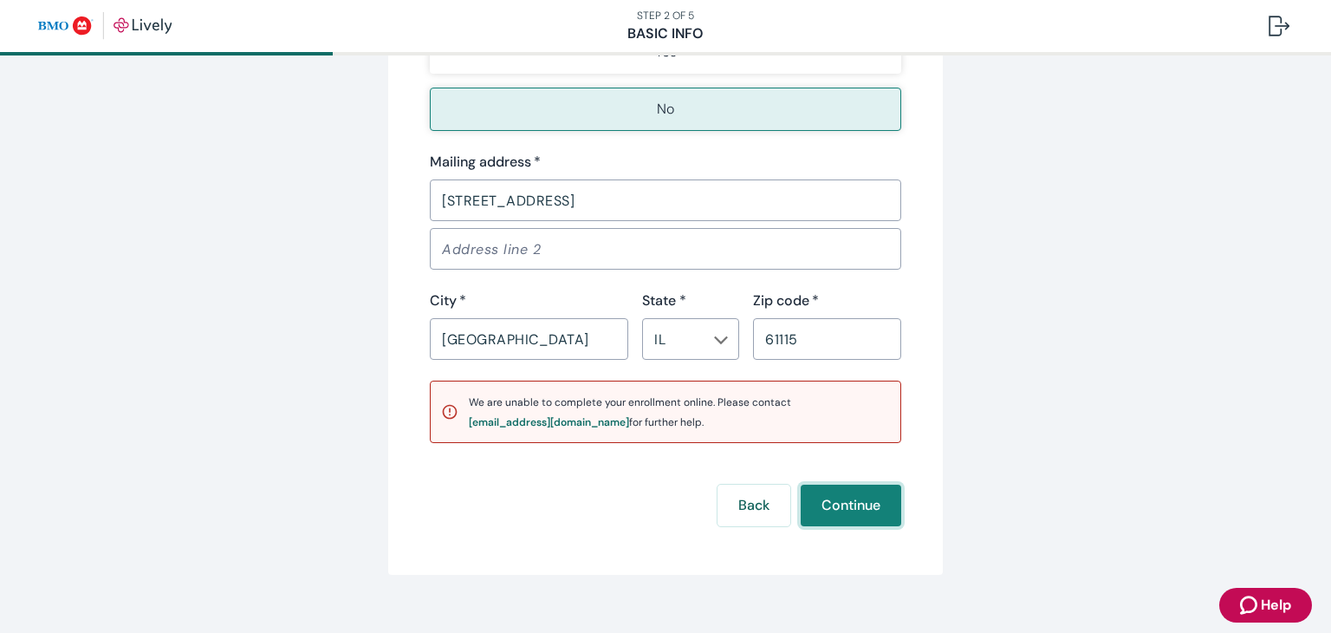
click at [887, 503] on button "Continue" at bounding box center [851, 505] width 101 height 42
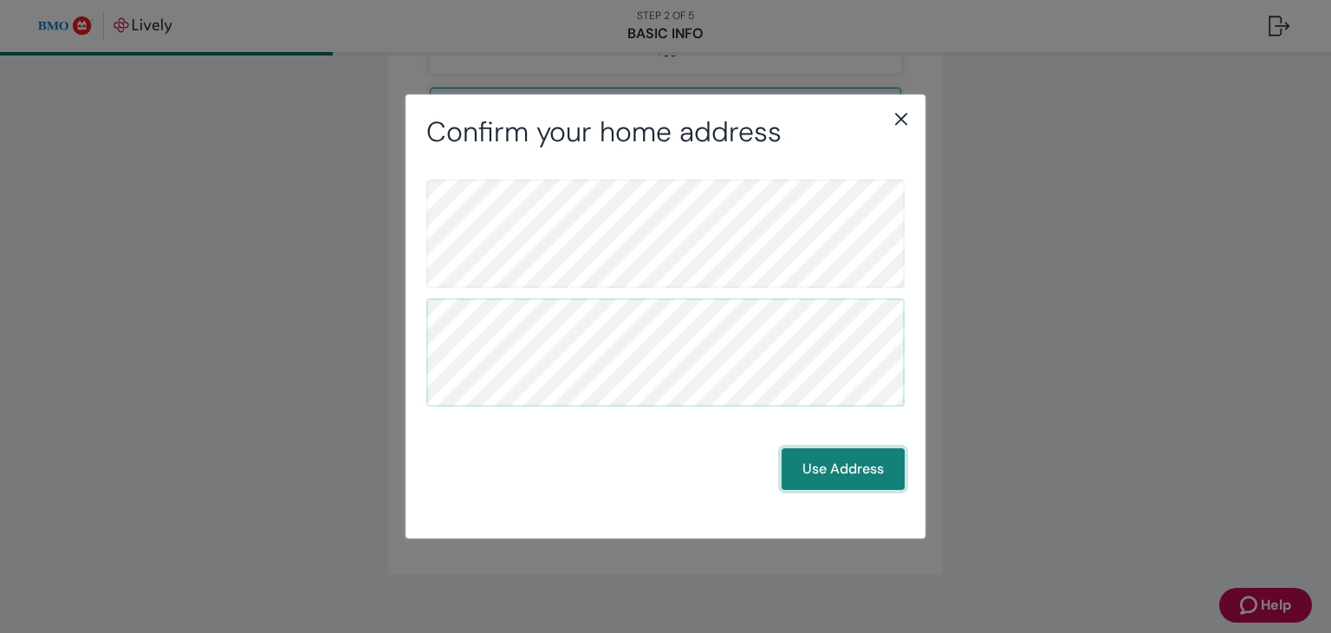
click at [845, 472] on button "Use Address" at bounding box center [843, 469] width 123 height 42
click at [832, 463] on button "Use Address" at bounding box center [843, 469] width 123 height 42
click at [816, 466] on button "Use Address" at bounding box center [843, 469] width 123 height 42
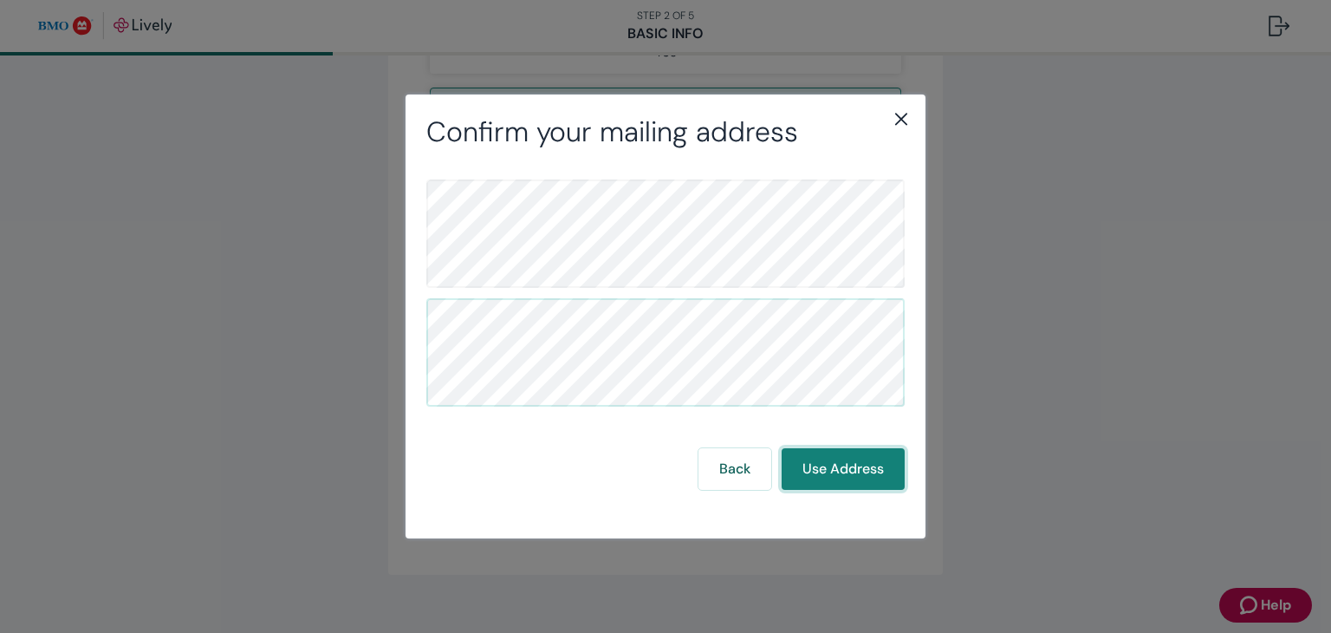
click at [816, 466] on button "Use Address" at bounding box center [843, 469] width 123 height 42
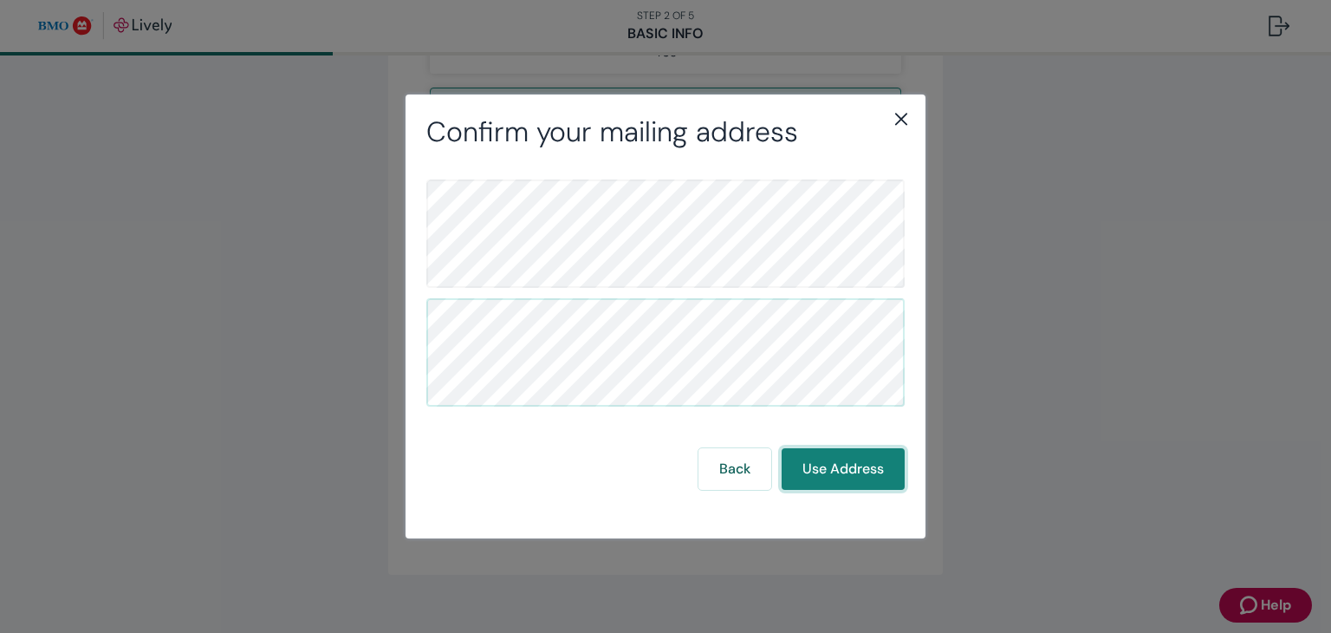
click at [816, 466] on button "Use Address" at bounding box center [843, 469] width 123 height 42
click at [894, 82] on div "Confirm your mailing address Back Use Address" at bounding box center [665, 316] width 1331 height 633
